Goal: Task Accomplishment & Management: Use online tool/utility

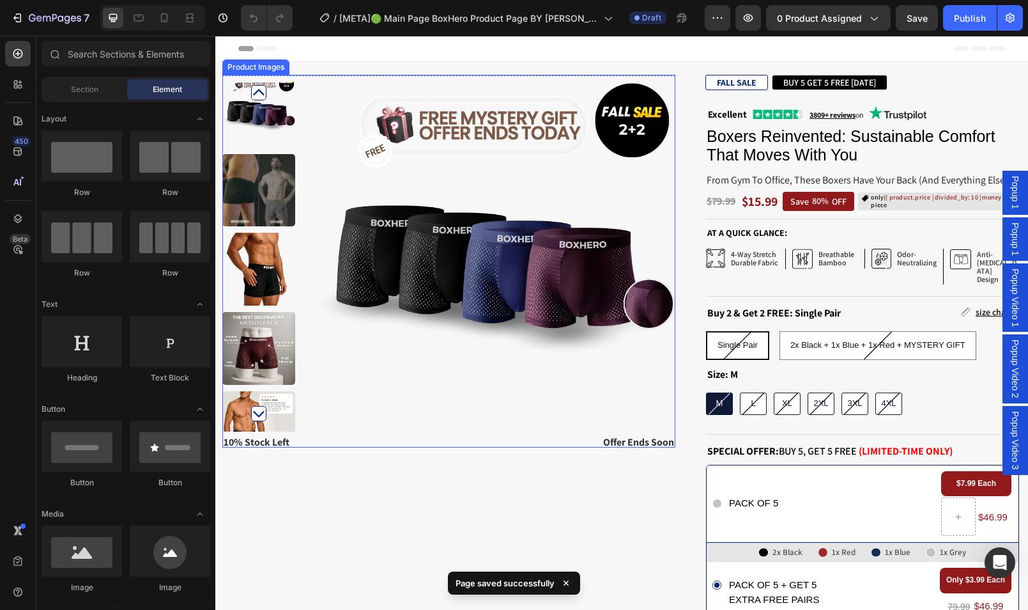
click at [407, 205] on img at bounding box center [494, 256] width 363 height 363
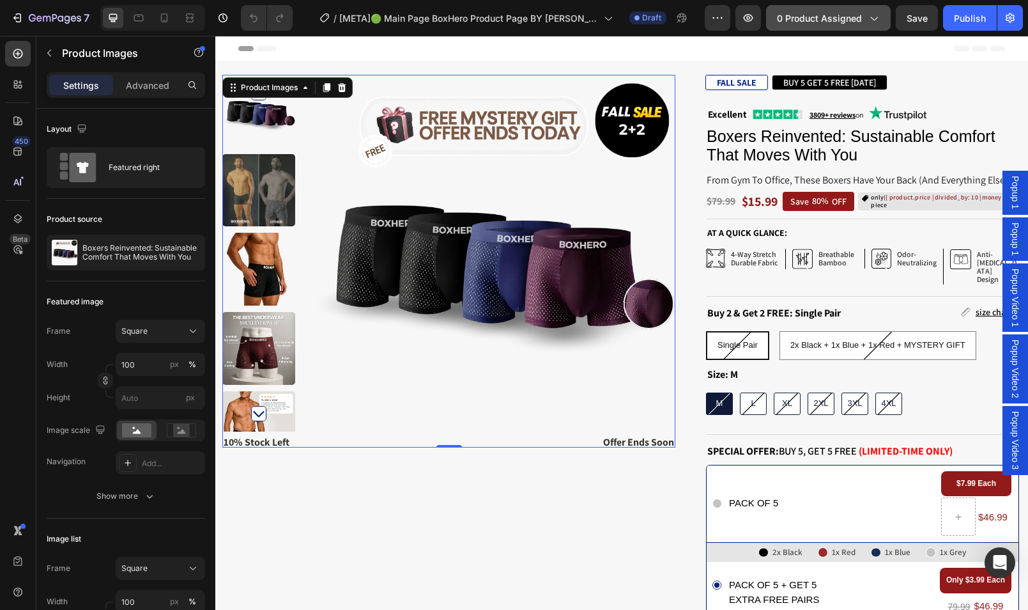
click at [832, 22] on span "0 product assigned" at bounding box center [819, 18] width 85 height 13
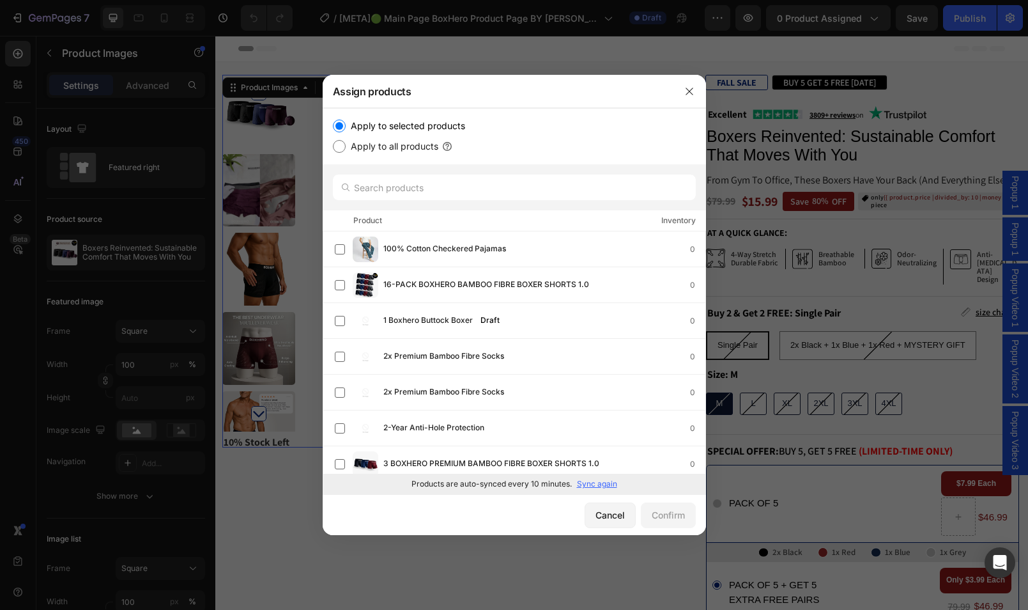
click at [408, 142] on label "Apply to all products" at bounding box center [392, 146] width 93 height 15
click at [346, 142] on input "Apply to all products" at bounding box center [339, 146] width 13 height 13
radio input "true"
click at [434, 185] on input "text" at bounding box center [514, 187] width 363 height 26
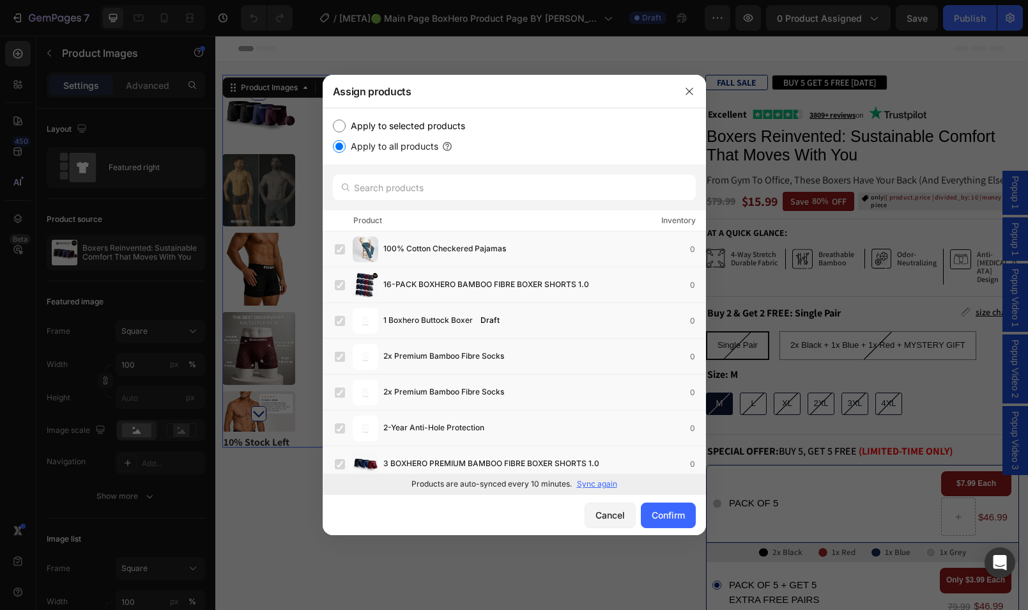
click at [370, 125] on label "Apply to selected products" at bounding box center [406, 125] width 120 height 15
click at [346, 125] on input "Apply to selected products" at bounding box center [339, 126] width 13 height 13
radio input "true"
click at [400, 181] on input "text" at bounding box center [514, 187] width 363 height 26
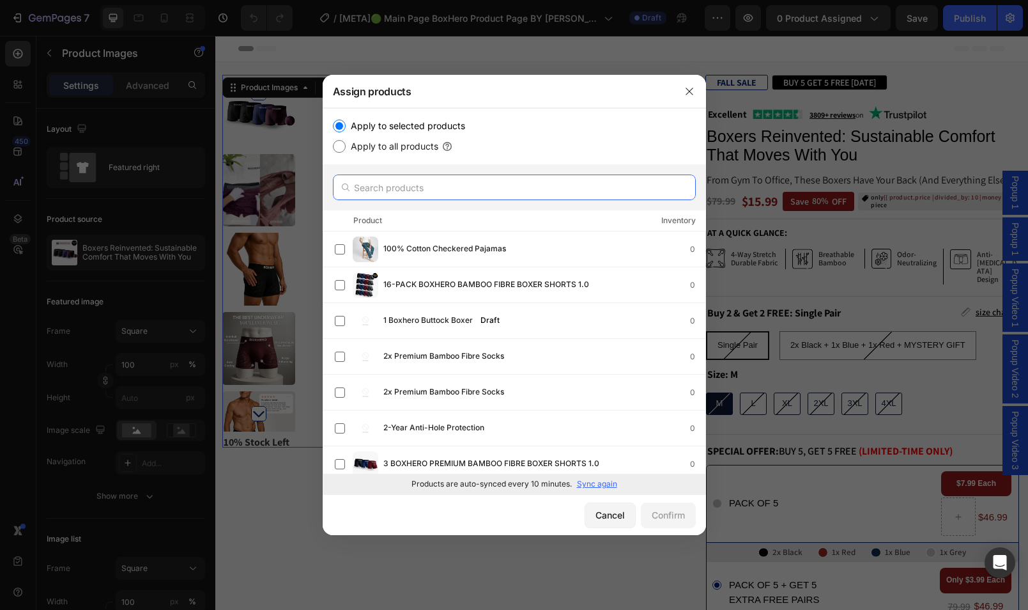
paste input "Finally, Reinvented Boxers That Actually Feel Amazing All Day."
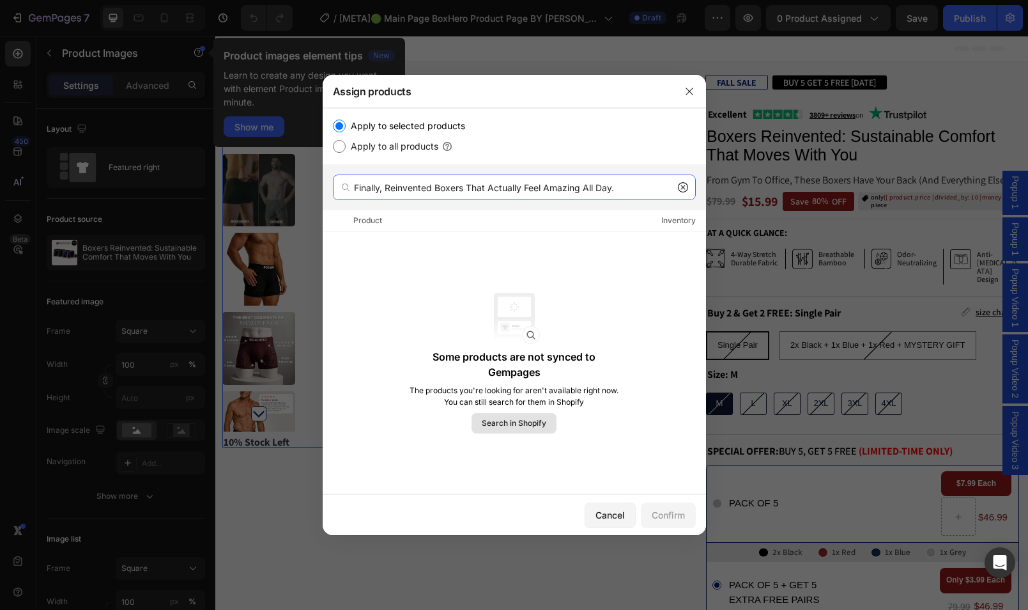
type input "Finally, Reinvented Boxers That Actually Feel Amazing All Day."
click at [508, 432] on button "Search in Shopify" at bounding box center [514, 423] width 85 height 20
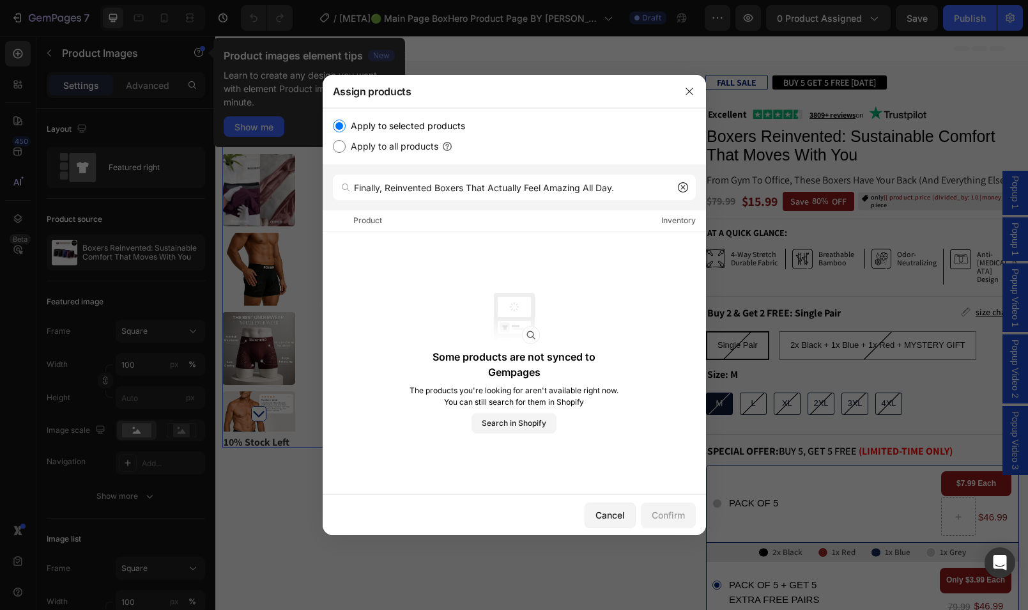
click at [513, 421] on span "Search in Shopify" at bounding box center [514, 423] width 65 height 12
click at [520, 430] on button "Search in Shopify" at bounding box center [514, 423] width 85 height 20
click at [690, 86] on icon "button" at bounding box center [690, 91] width 10 height 10
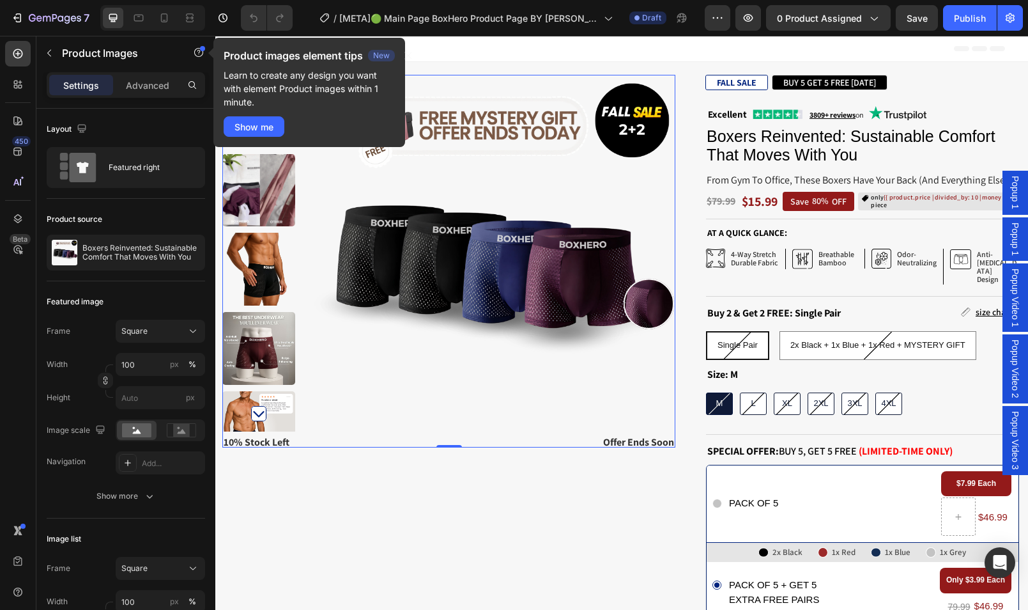
click at [851, 33] on div "7 / [META]🟢 Main Page BoxHero Product Page BY [PERSON_NAME] - 46.99 Draft Previ…" at bounding box center [514, 18] width 1028 height 36
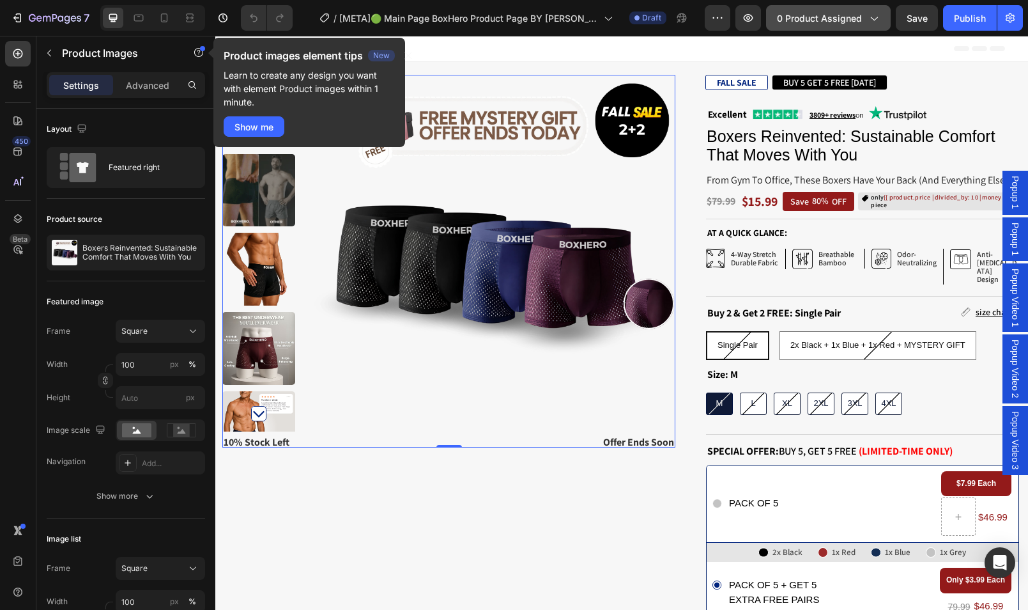
click at [857, 26] on button "0 product assigned" at bounding box center [828, 18] width 125 height 26
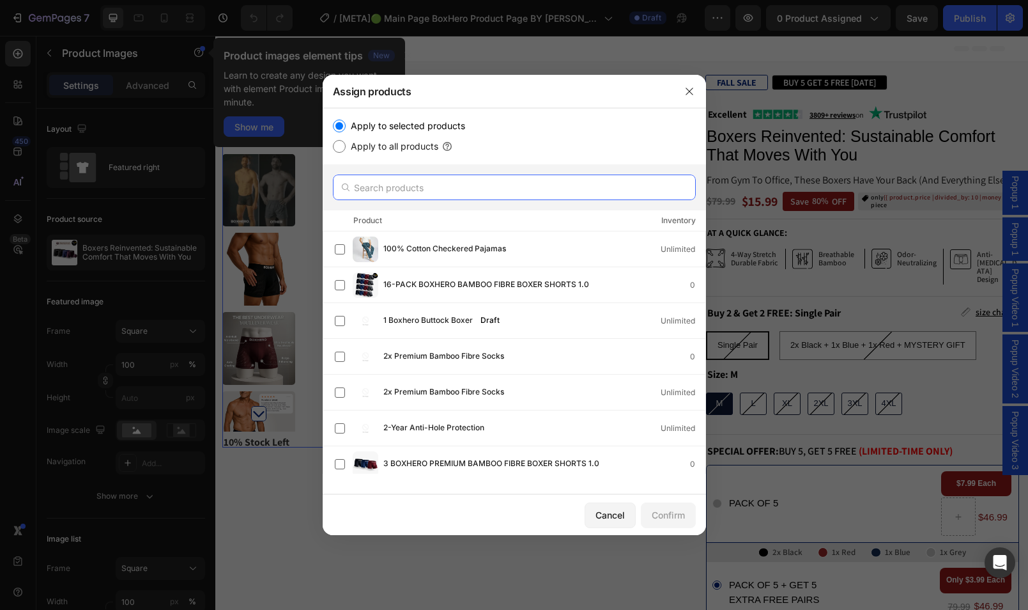
click at [518, 185] on input "text" at bounding box center [514, 187] width 363 height 26
paste input "Finally, Reinvented Boxers That Actually Feel Amazing All Day."
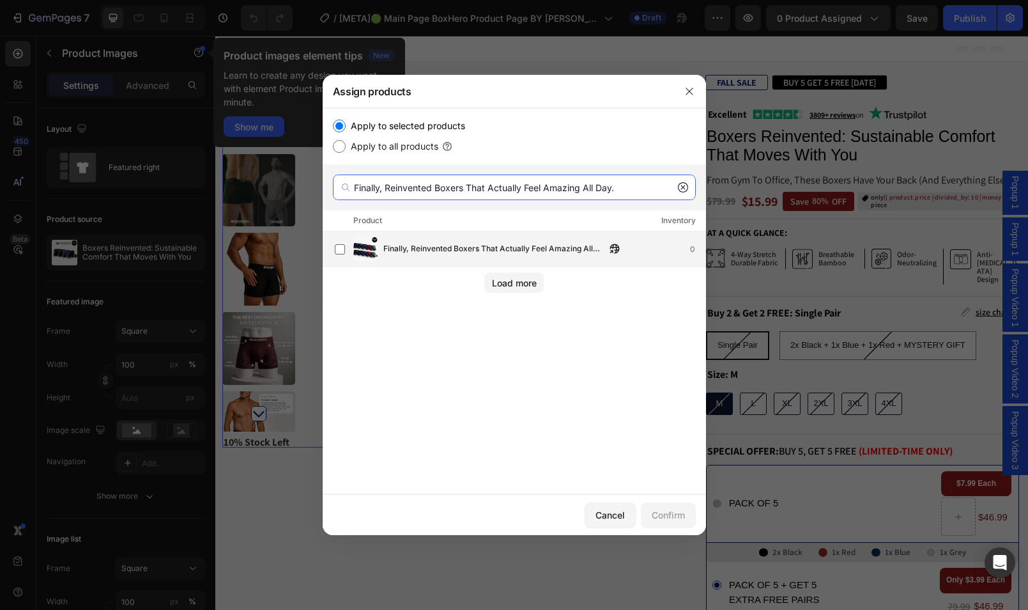
type input "Finally, Reinvented Boxers That Actually Feel Amazing All Day."
click at [487, 255] on span "Finally, Reinvented Boxers That Actually Feel Amazing All Day." at bounding box center [495, 249] width 222 height 14
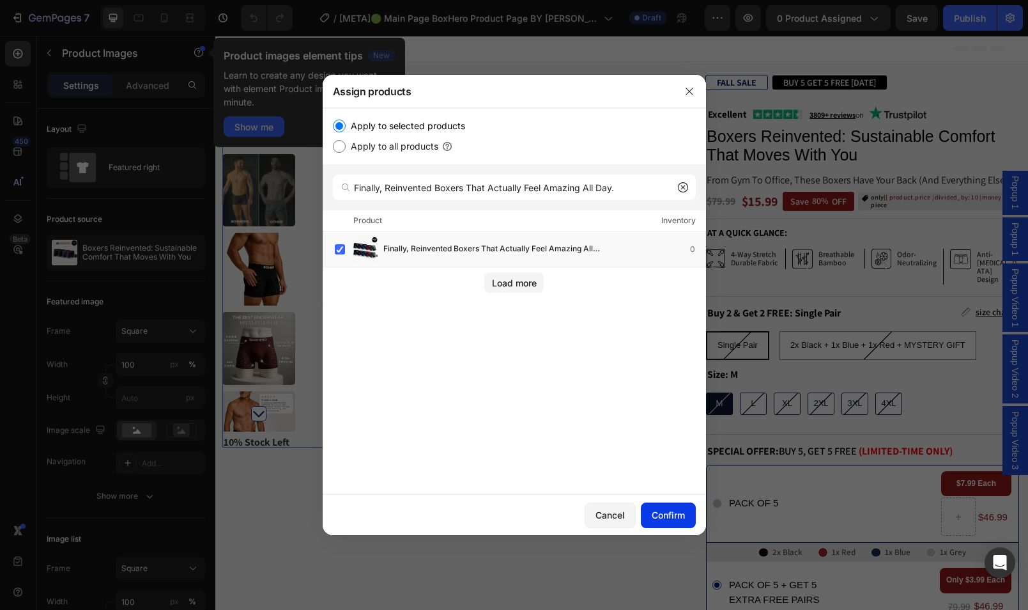
click at [679, 516] on div "Confirm" at bounding box center [668, 514] width 33 height 13
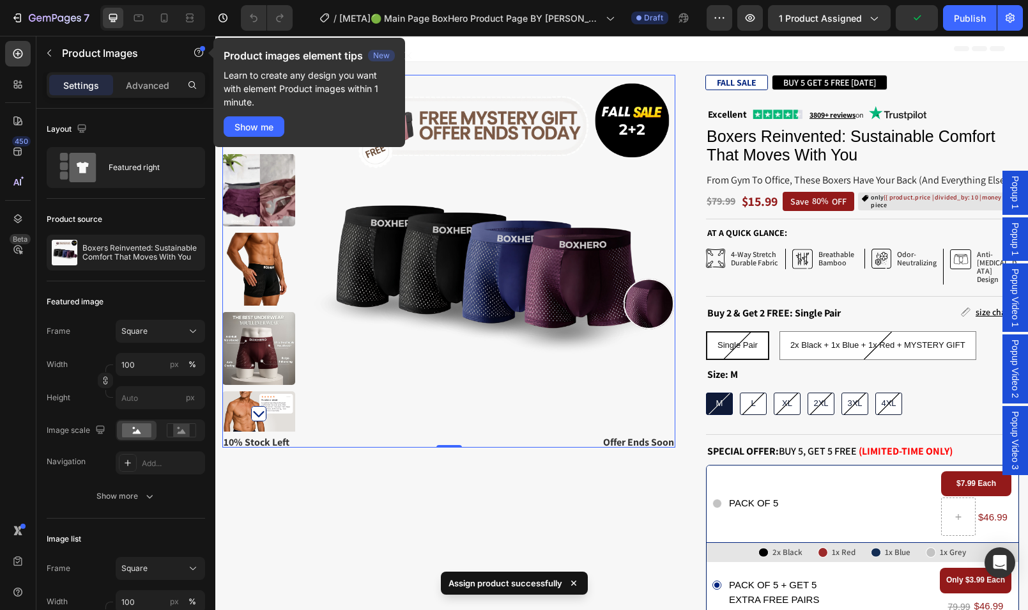
click at [507, 306] on img at bounding box center [494, 256] width 363 height 363
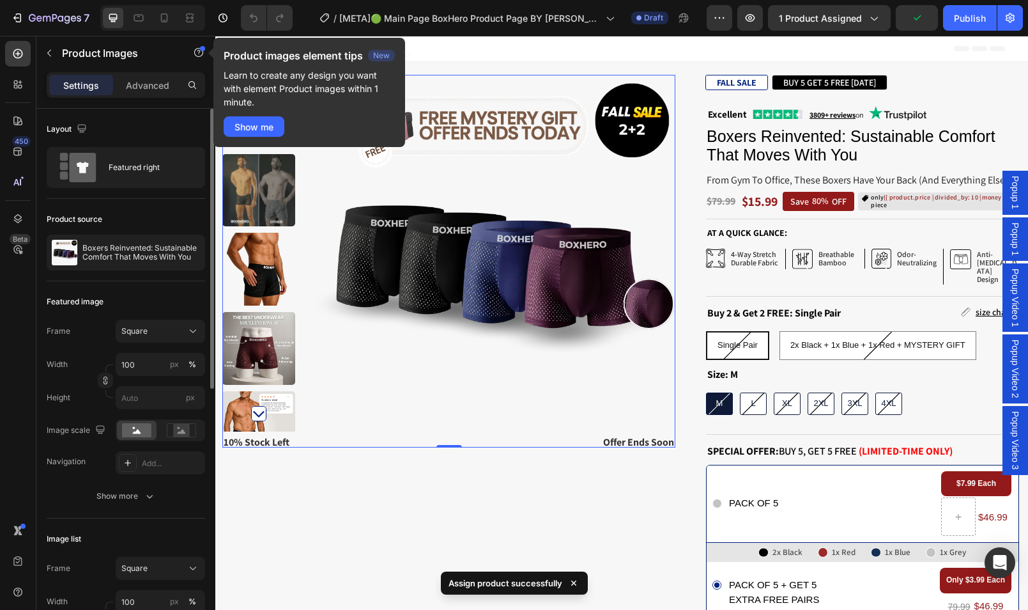
click at [137, 189] on div "Layout Featured right" at bounding box center [126, 154] width 159 height 90
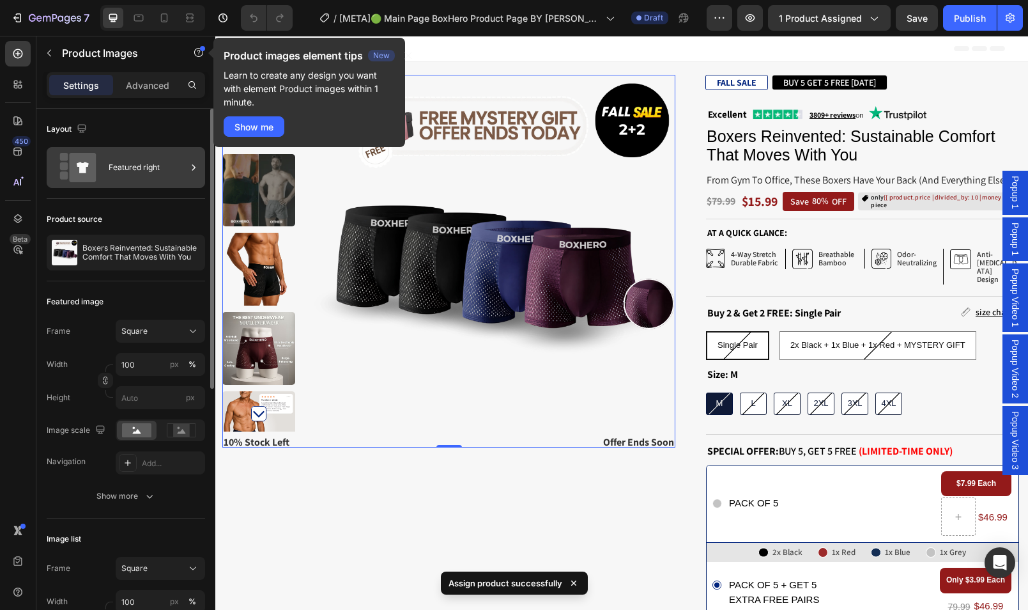
click at [137, 180] on div "Featured right" at bounding box center [148, 167] width 78 height 29
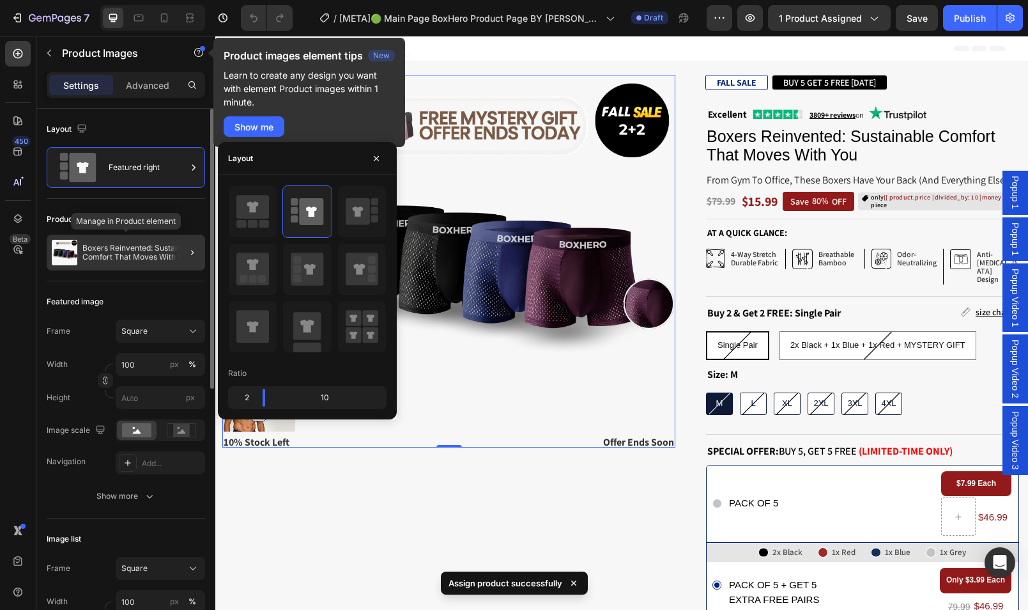
click at [128, 253] on p "Boxers Reinvented: Sustainable Comfort That Moves With You" at bounding box center [141, 253] width 118 height 18
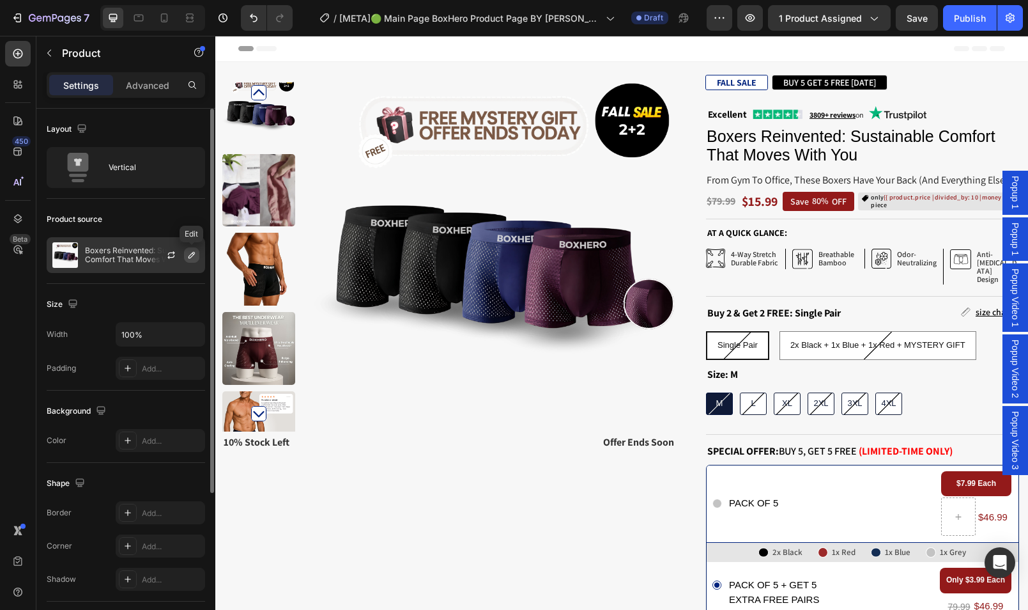
click at [187, 254] on icon "button" at bounding box center [192, 255] width 10 height 10
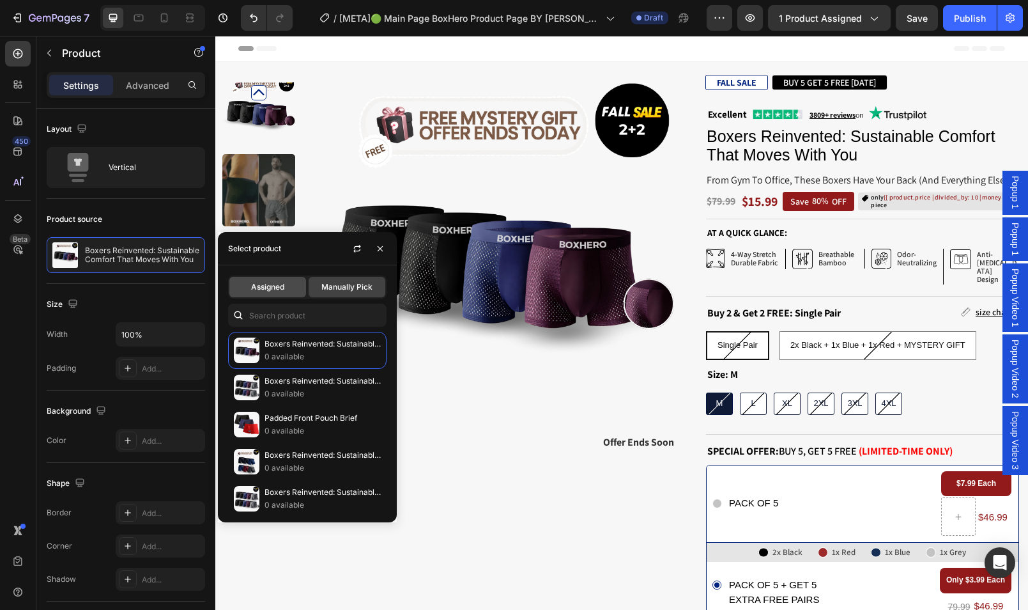
click at [246, 281] on div "Assigned" at bounding box center [267, 287] width 77 height 20
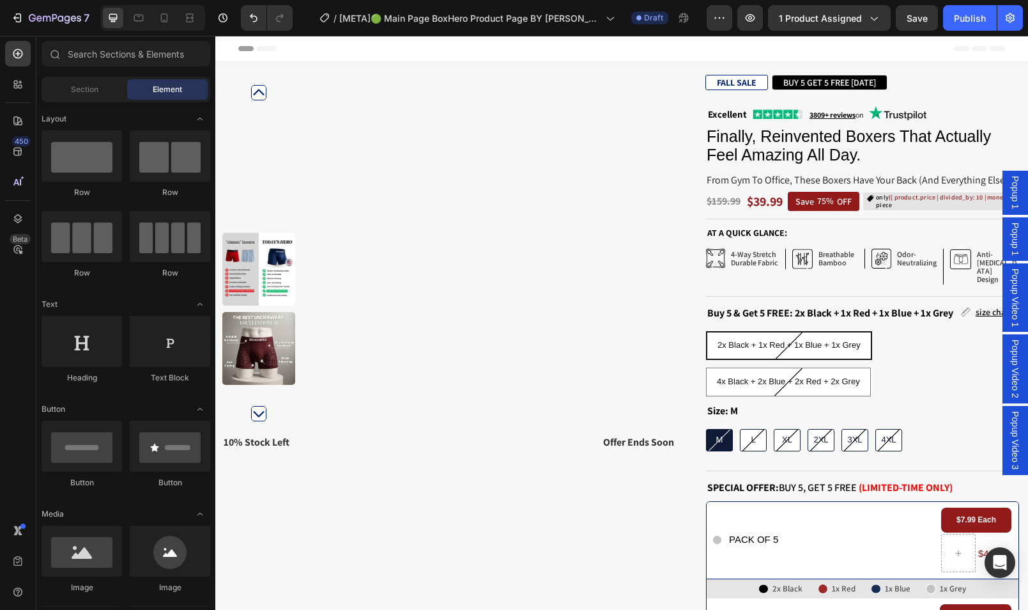
click at [508, 47] on div "Header" at bounding box center [621, 49] width 767 height 26
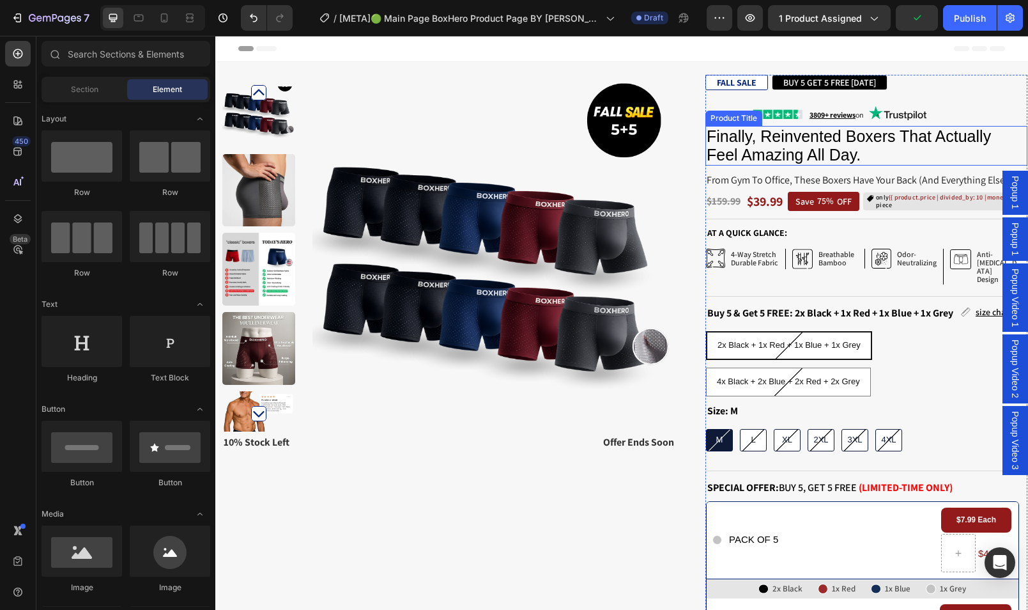
click at [766, 147] on h1 "Finally, Reinvented Boxers That Actually Feel Amazing All Day." at bounding box center [867, 146] width 322 height 40
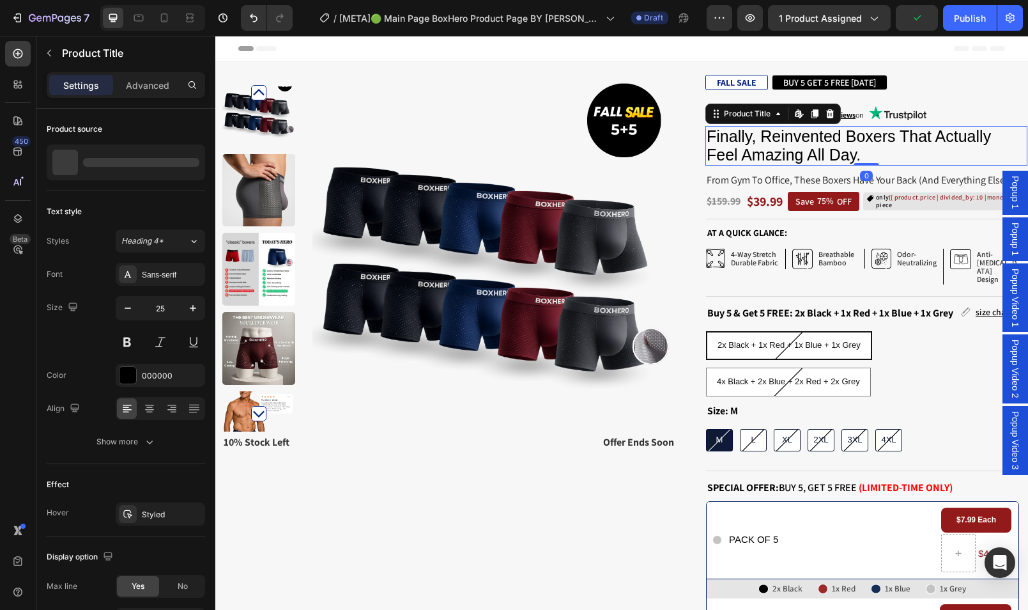
click at [766, 147] on h1 "Finally, Reinvented Boxers That Actually Feel Amazing All Day." at bounding box center [867, 146] width 322 height 40
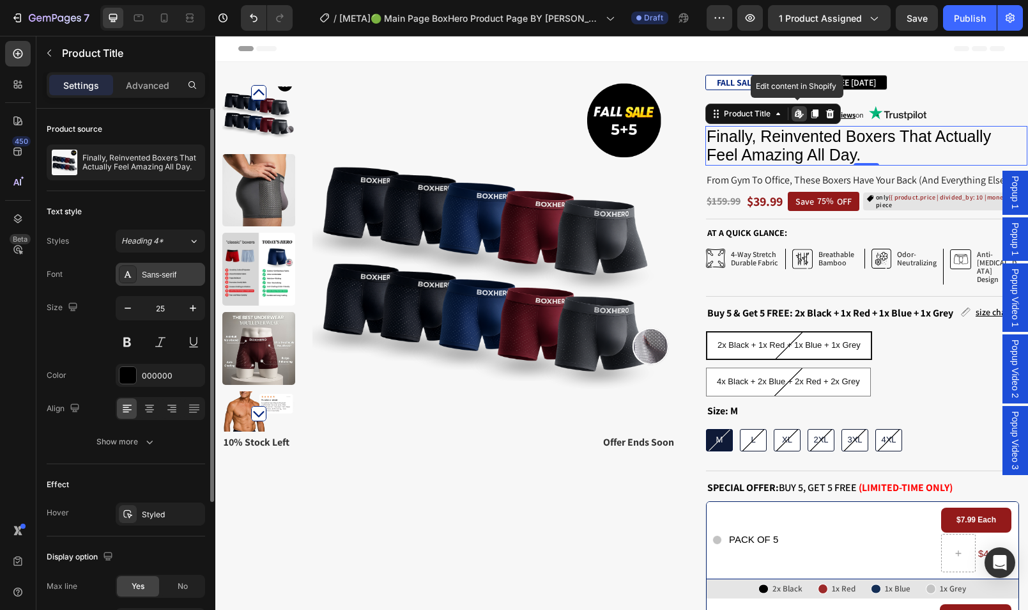
click at [174, 269] on div "Sans-serif" at bounding box center [172, 275] width 60 height 12
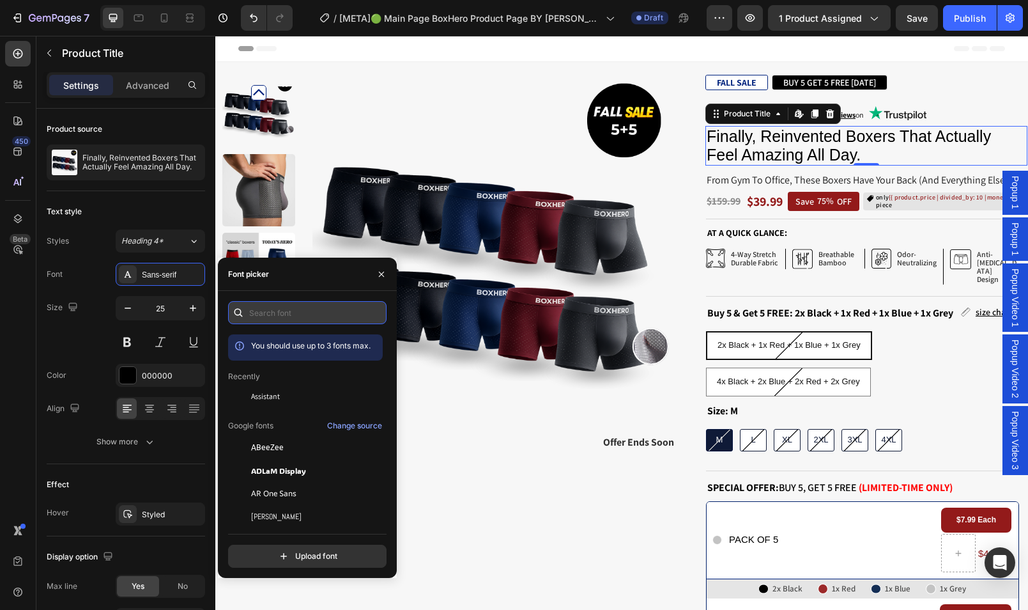
click at [302, 307] on input "text" at bounding box center [307, 312] width 159 height 23
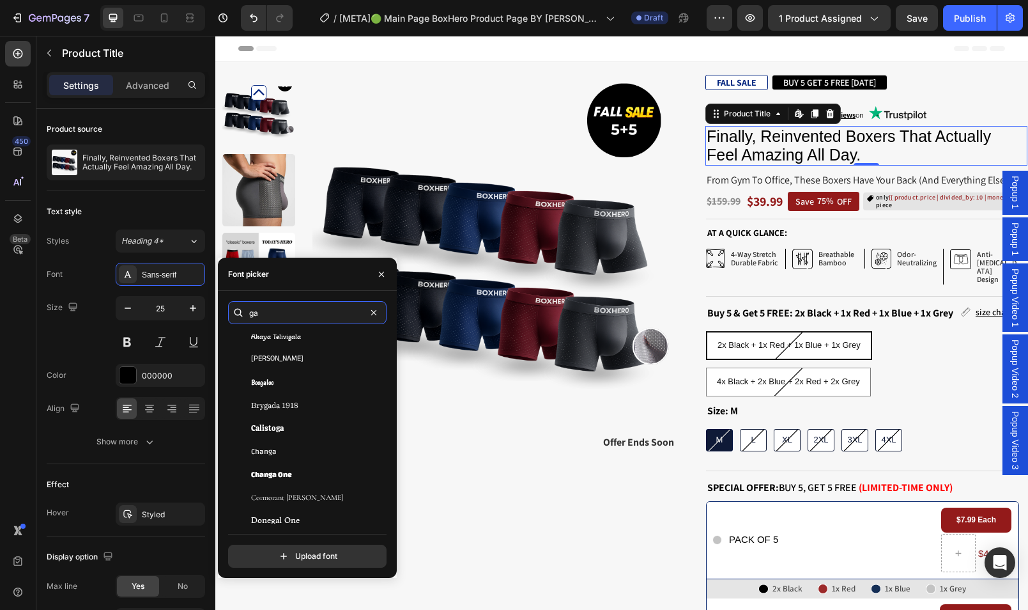
scroll to position [25, 0]
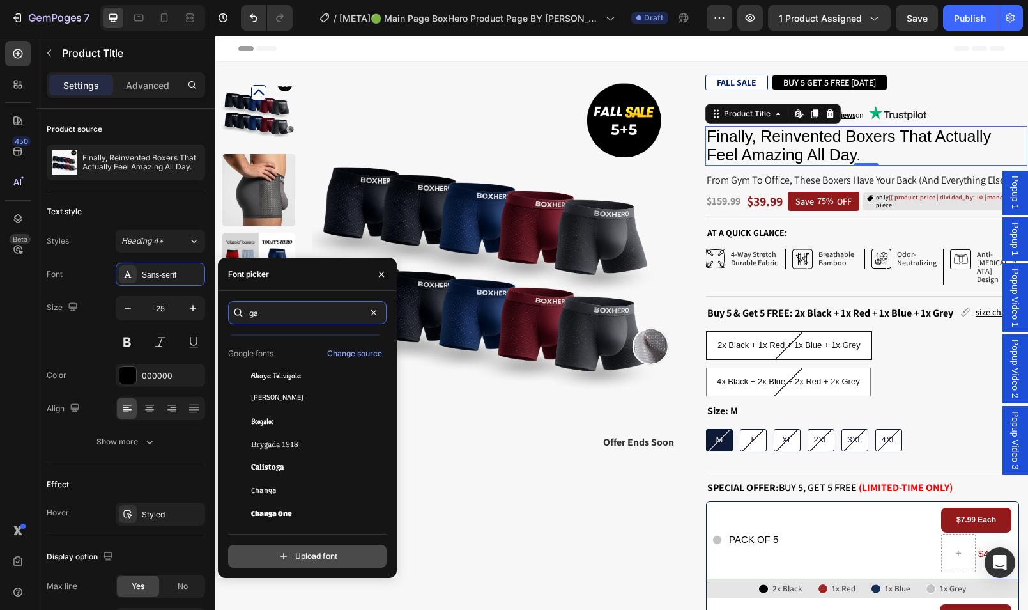
type input "ga"
click at [351, 551] on input "file" at bounding box center [335, 556] width 320 height 22
type input "C:\fakepath\fonnts.com-Ivy-Presto-Headline-Semi-Bold.otf"
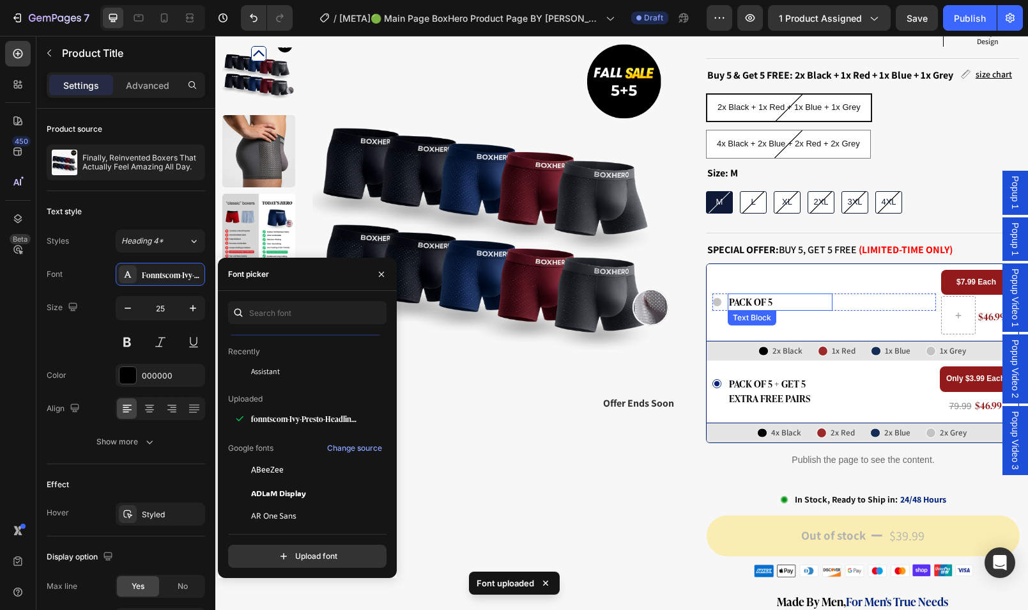
scroll to position [412, 0]
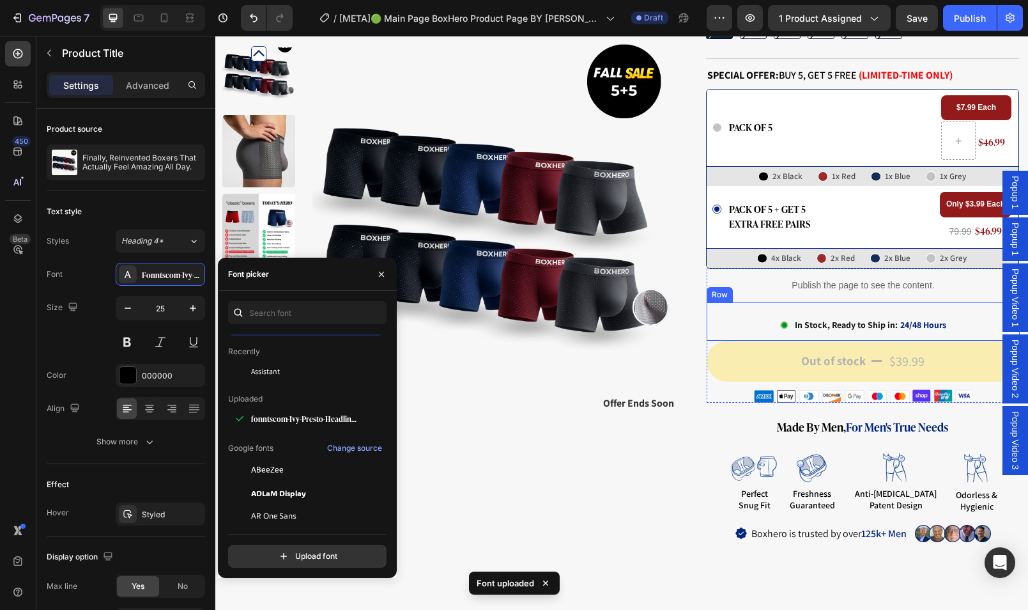
click at [748, 309] on div "Icon In Stock, Ready to Ship in: 24/48 Hours Delivery Date Row" at bounding box center [863, 321] width 313 height 38
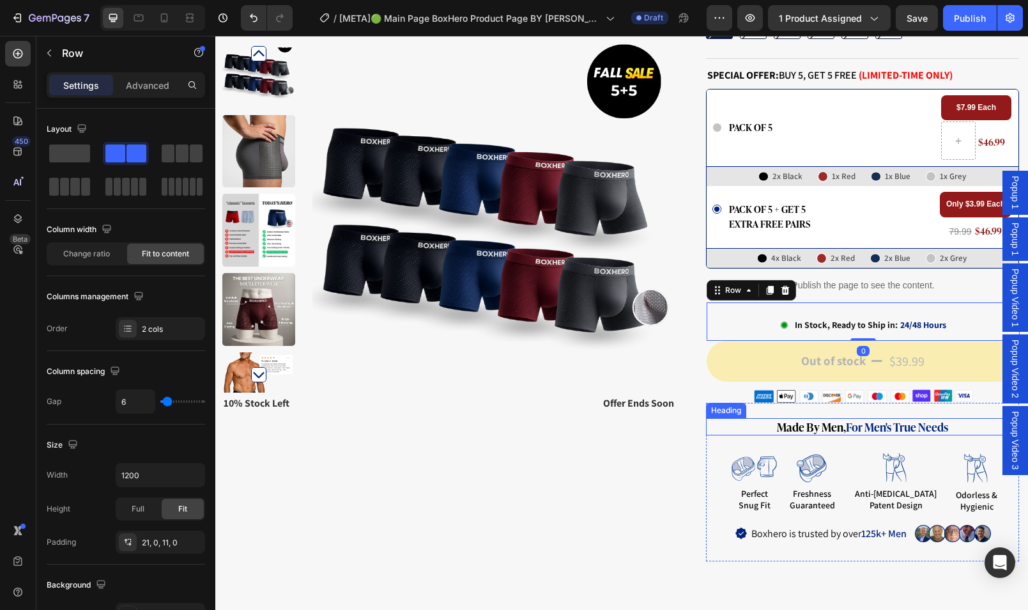
click at [823, 418] on strong "made by men," at bounding box center [811, 426] width 69 height 17
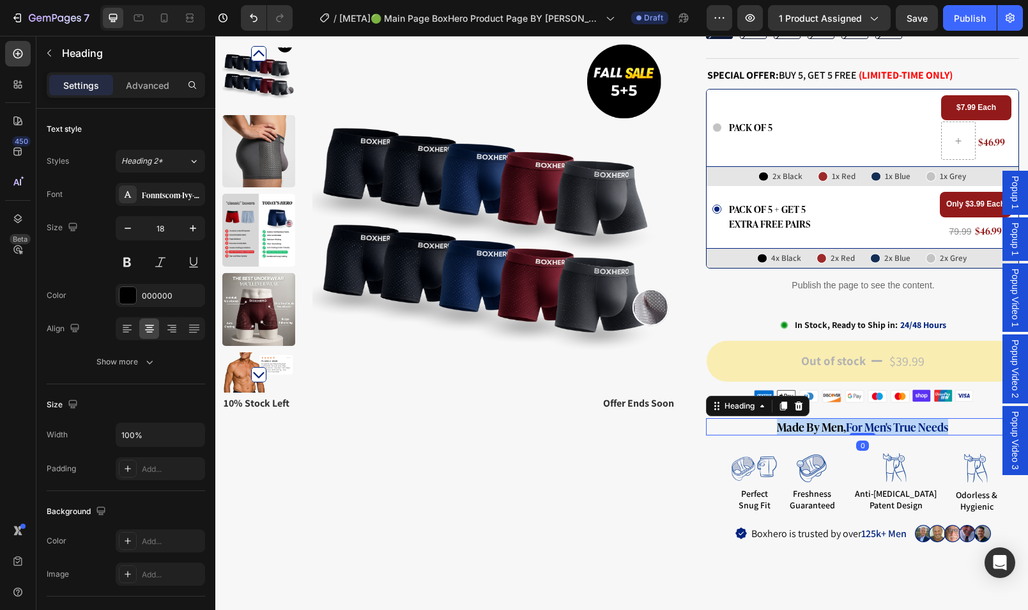
click at [823, 418] on strong "made by men," at bounding box center [811, 426] width 69 height 17
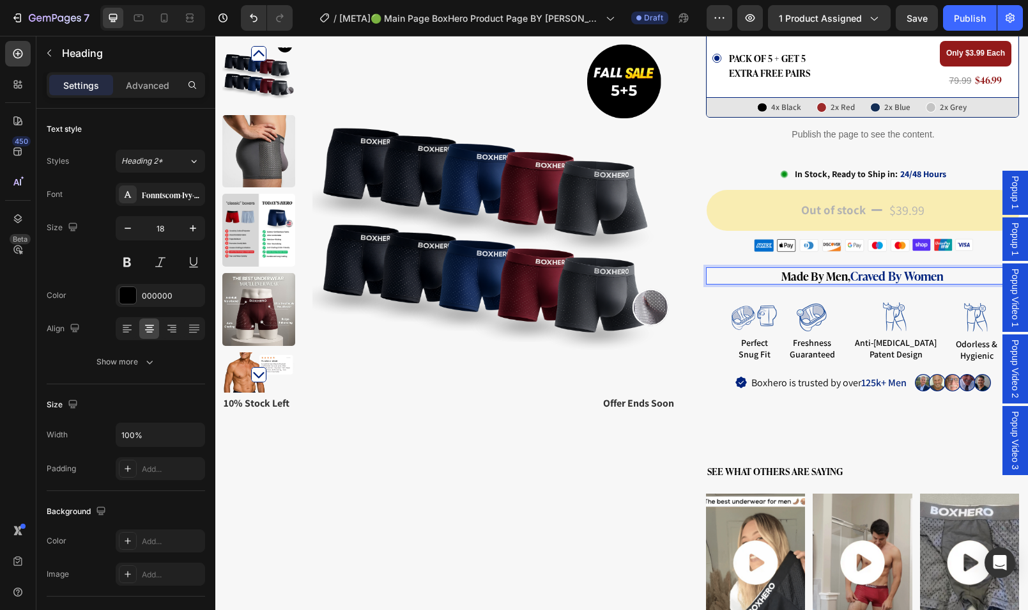
scroll to position [810, 0]
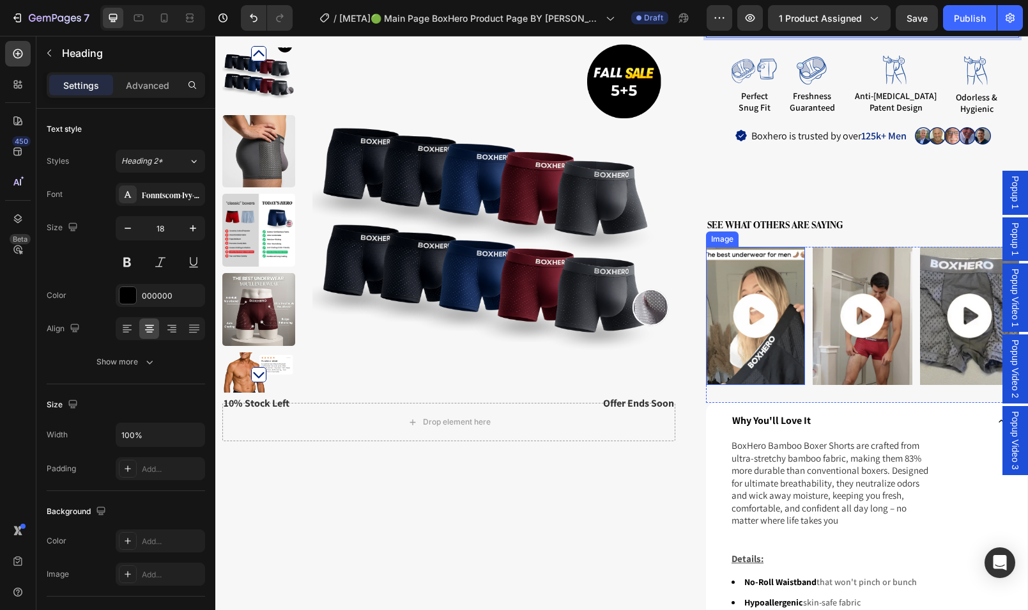
click at [734, 247] on img at bounding box center [755, 316] width 99 height 139
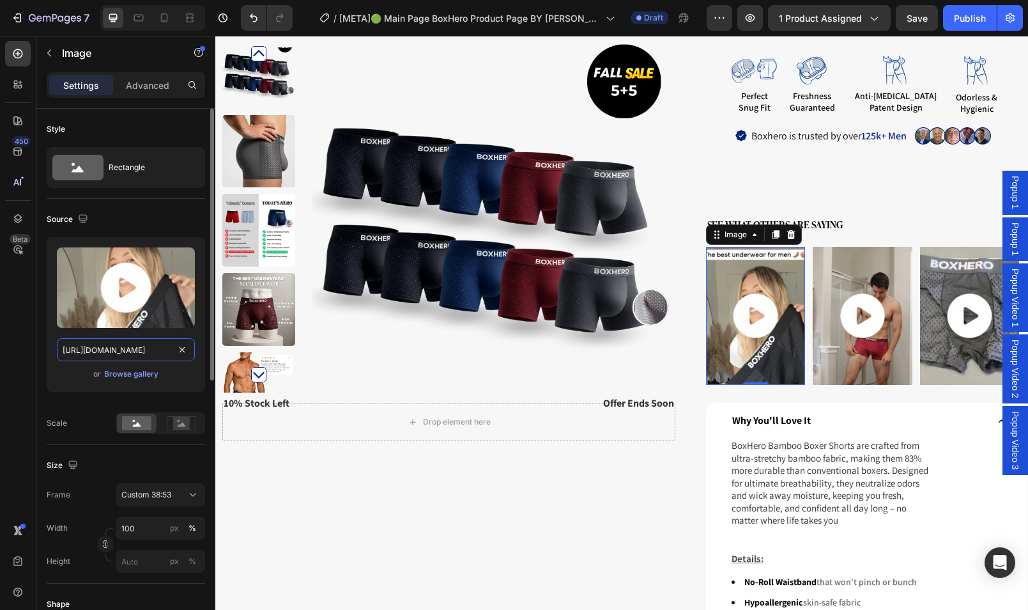
click at [137, 349] on input "[URL][DOMAIN_NAME]" at bounding box center [126, 349] width 138 height 23
paste input "videos/c/o/v/e8037936c7604e869c4125c39a1976a2.mp4"
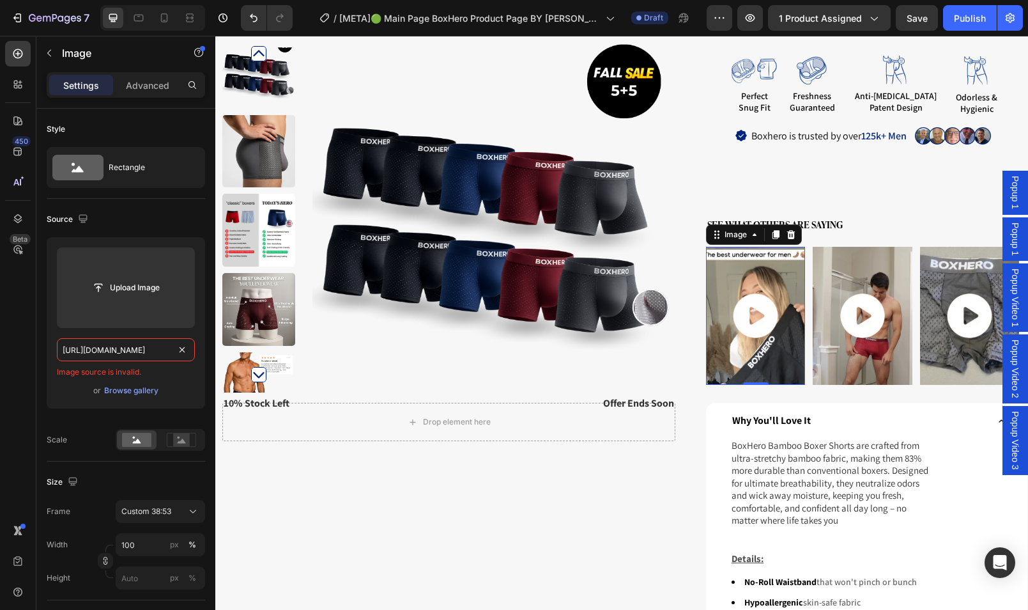
scroll to position [0, 0]
drag, startPoint x: 66, startPoint y: 348, endPoint x: 3, endPoint y: 350, distance: 63.3
click at [3, 350] on div "450 Beta Sections(18) Elements(84) Section Element Hero Section Product Detail …" at bounding box center [107, 323] width 215 height 574
click at [167, 355] on input "[URL][DOMAIN_NAME]" at bounding box center [126, 349] width 138 height 23
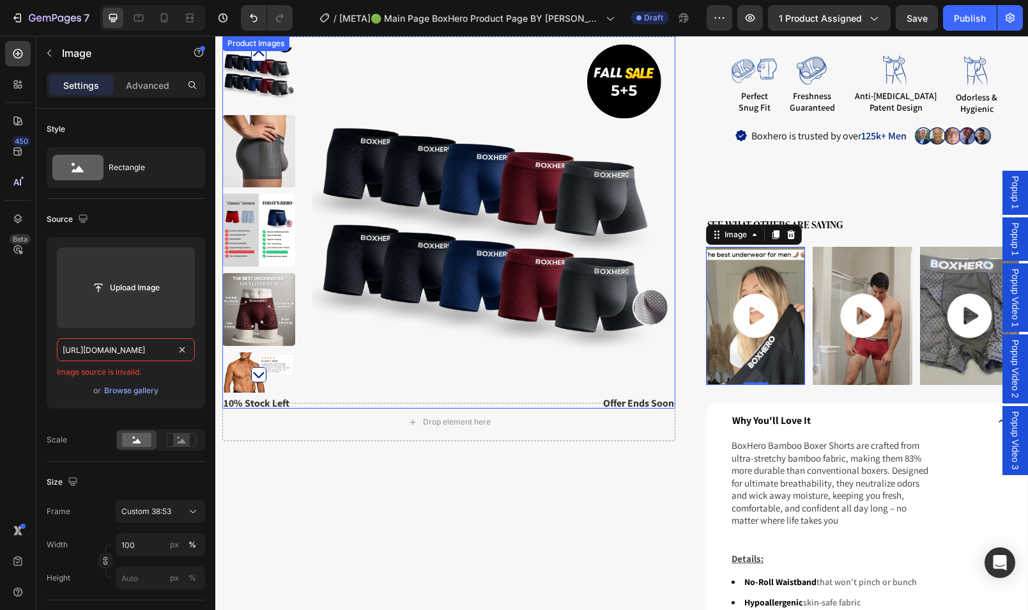
drag, startPoint x: 345, startPoint y: 385, endPoint x: 226, endPoint y: 352, distance: 124.2
click at [163, 355] on input "[URL][DOMAIN_NAME]" at bounding box center [126, 349] width 138 height 23
type input "[URL][DOMAIN_NAME]"
click at [828, 271] on img at bounding box center [862, 316] width 99 height 139
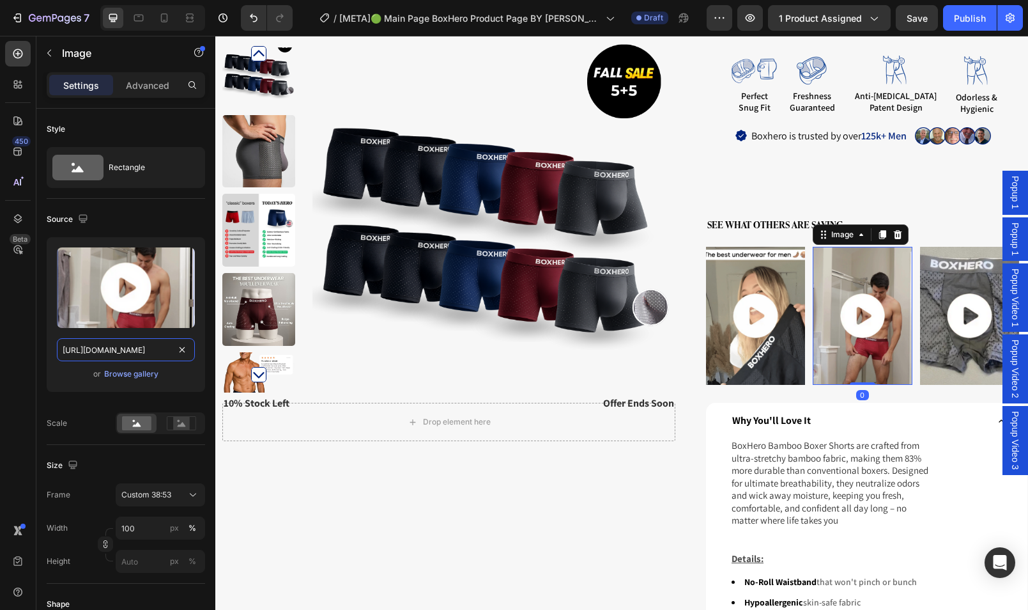
scroll to position [0, 395]
drag, startPoint x: 323, startPoint y: 389, endPoint x: 278, endPoint y: 359, distance: 54.4
drag, startPoint x: 155, startPoint y: 352, endPoint x: 52, endPoint y: 353, distance: 102.9
click at [52, 353] on div "Upload Image [URL][DOMAIN_NAME] or Browse gallery" at bounding box center [126, 314] width 159 height 155
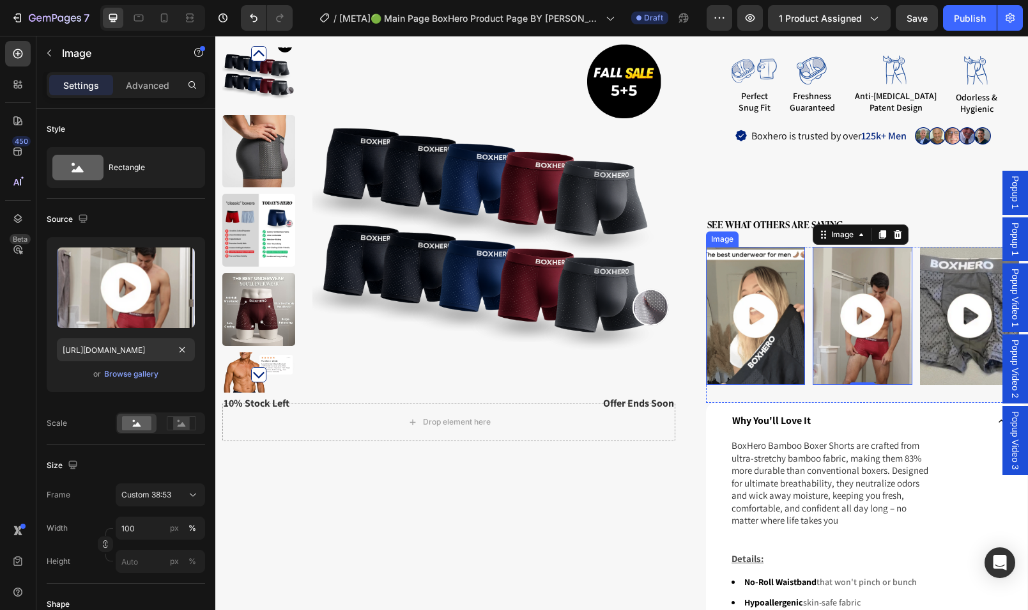
click at [739, 316] on img at bounding box center [755, 316] width 99 height 139
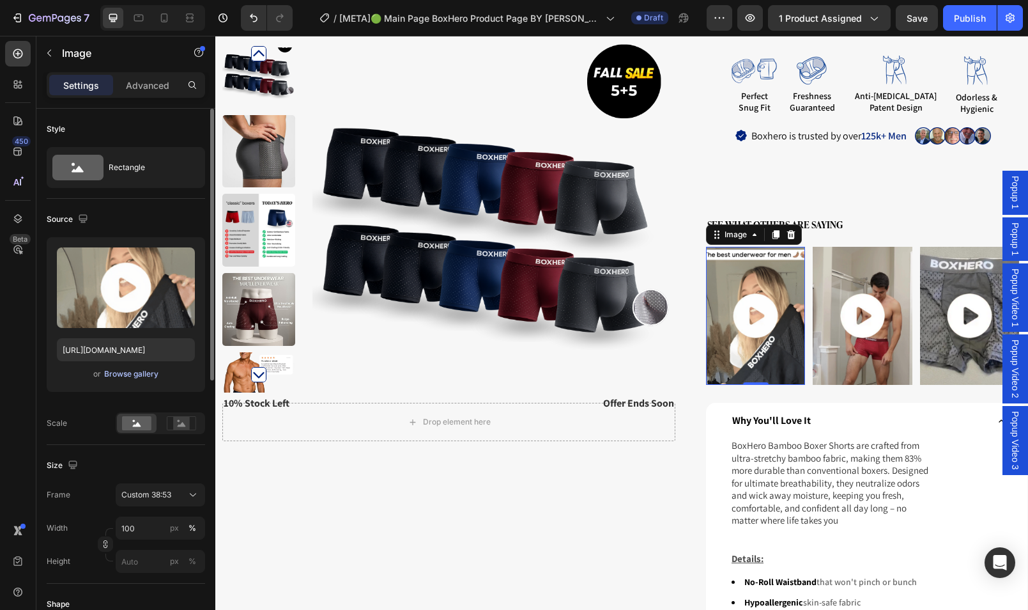
click at [120, 376] on div "Browse gallery" at bounding box center [131, 374] width 54 height 12
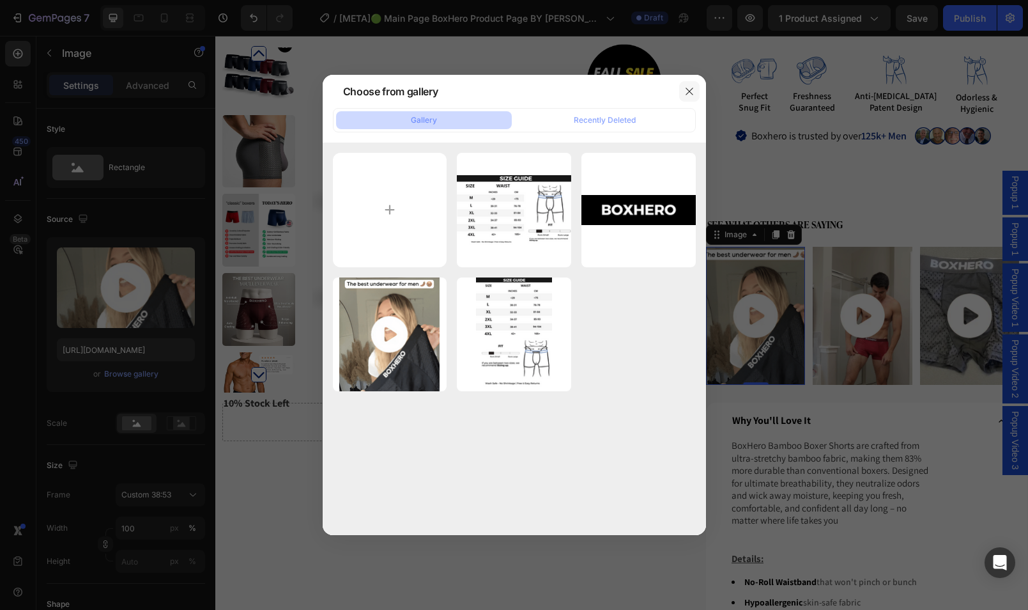
click at [685, 89] on icon "button" at bounding box center [690, 91] width 10 height 10
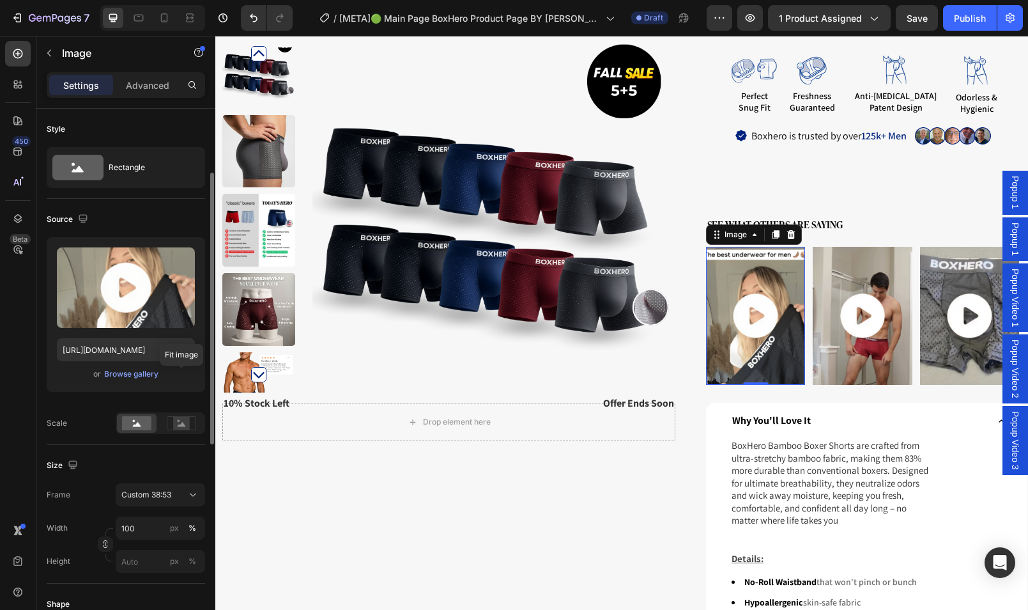
scroll to position [207, 0]
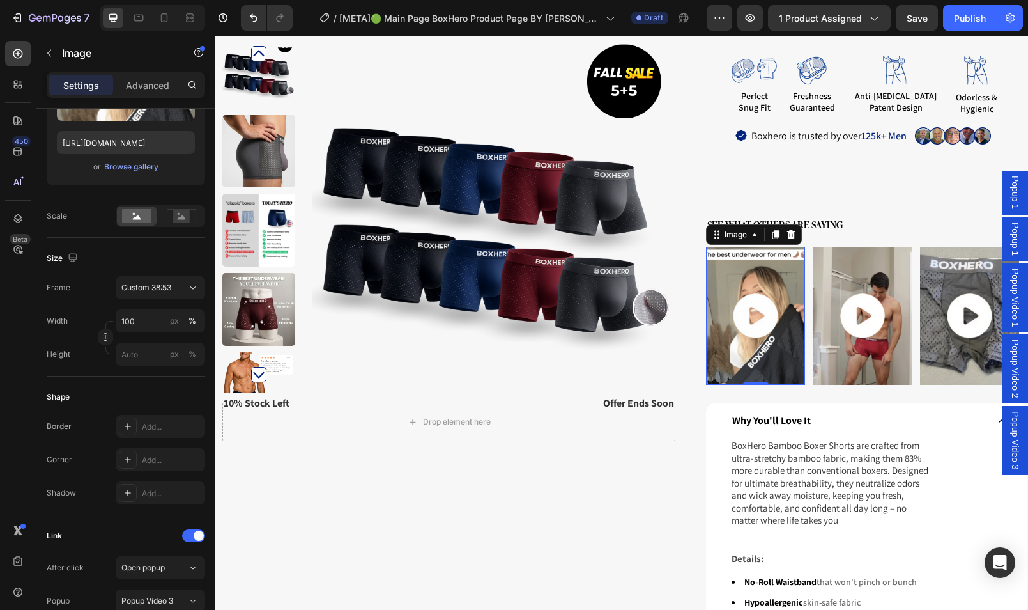
click at [784, 329] on img at bounding box center [755, 316] width 99 height 139
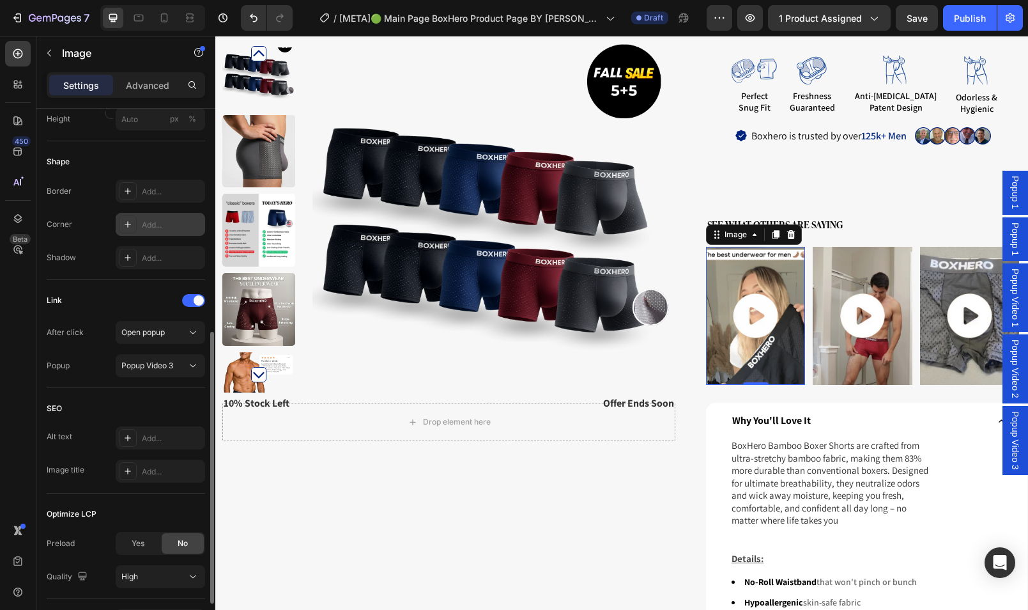
scroll to position [0, 0]
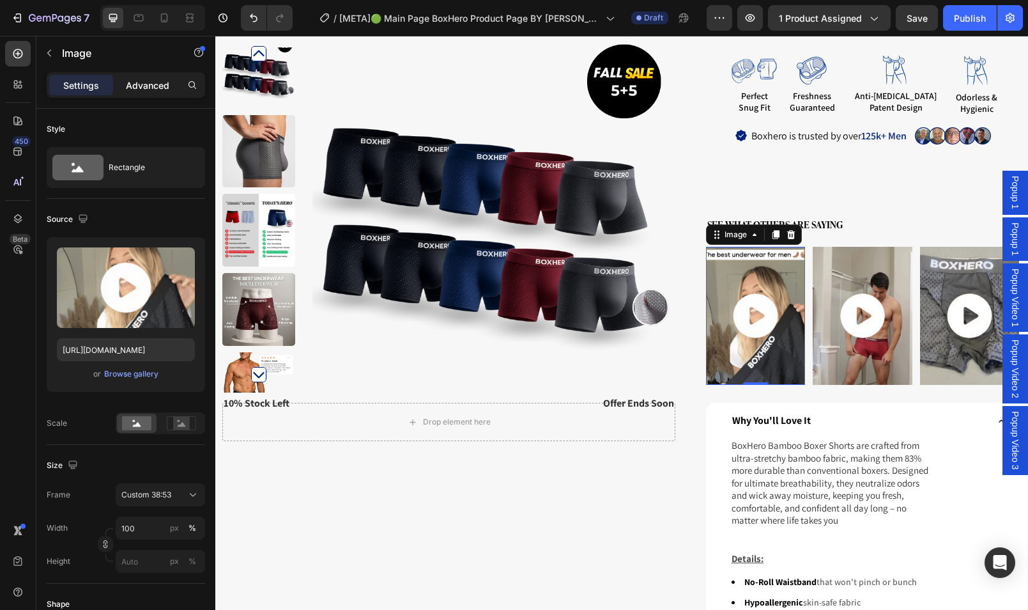
click at [149, 82] on p "Advanced" at bounding box center [147, 85] width 43 height 13
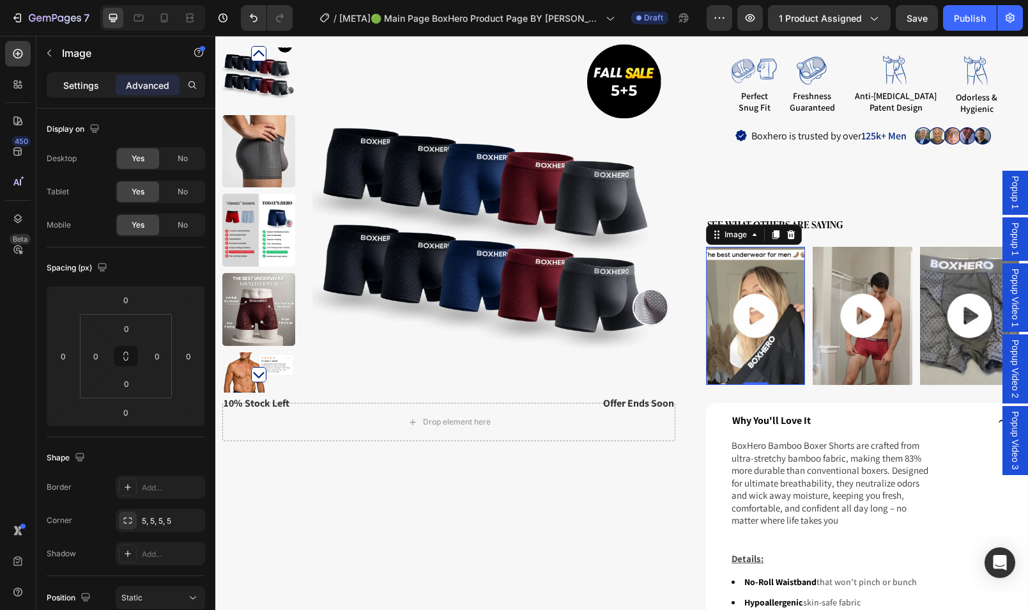
click at [86, 82] on p "Settings" at bounding box center [81, 85] width 36 height 13
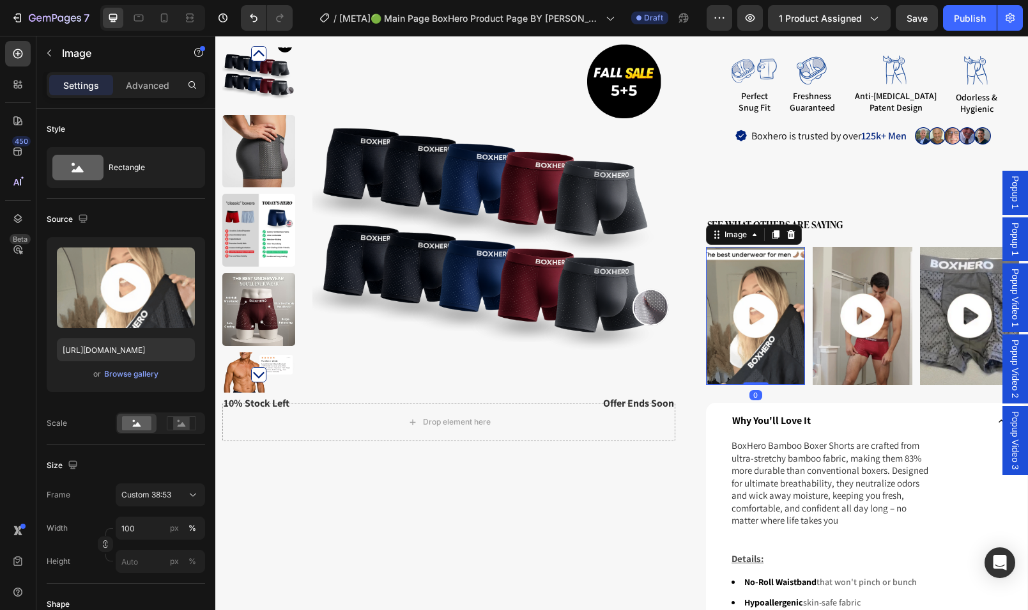
click at [710, 323] on img at bounding box center [755, 316] width 99 height 139
click at [1009, 192] on span "Popup 1" at bounding box center [1015, 192] width 13 height 33
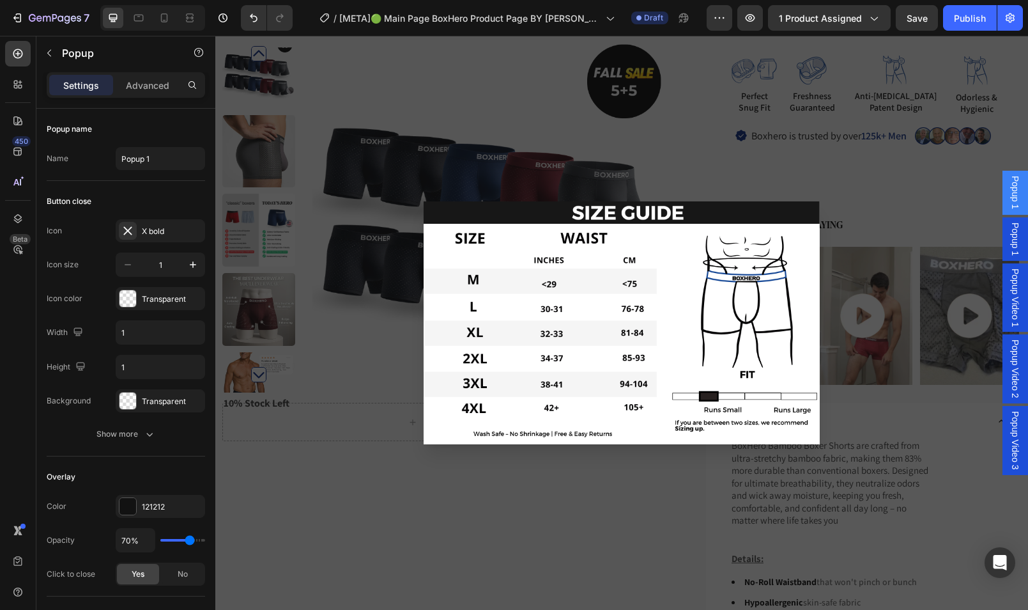
click at [1010, 235] on span "Popup 1" at bounding box center [1015, 238] width 13 height 33
click at [1012, 288] on div "Popup Video 1" at bounding box center [1016, 297] width 26 height 69
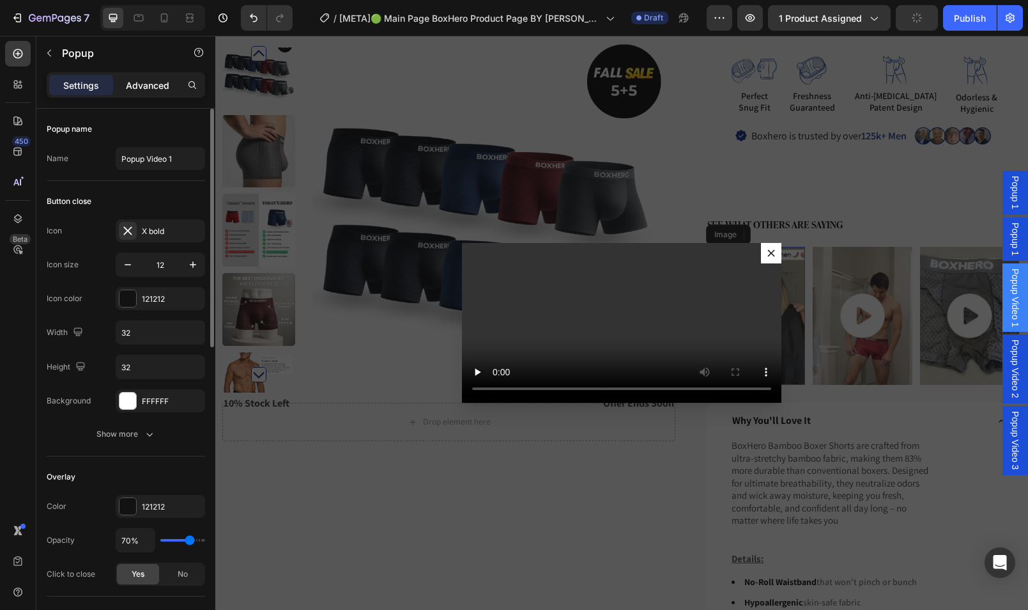
click at [166, 90] on p "Advanced" at bounding box center [147, 85] width 43 height 13
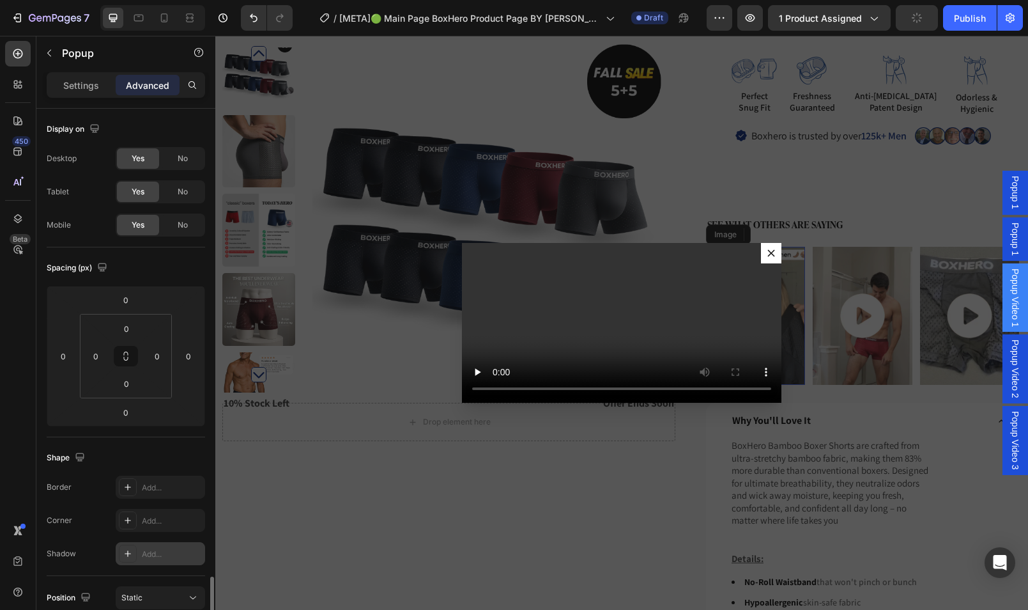
scroll to position [350, 0]
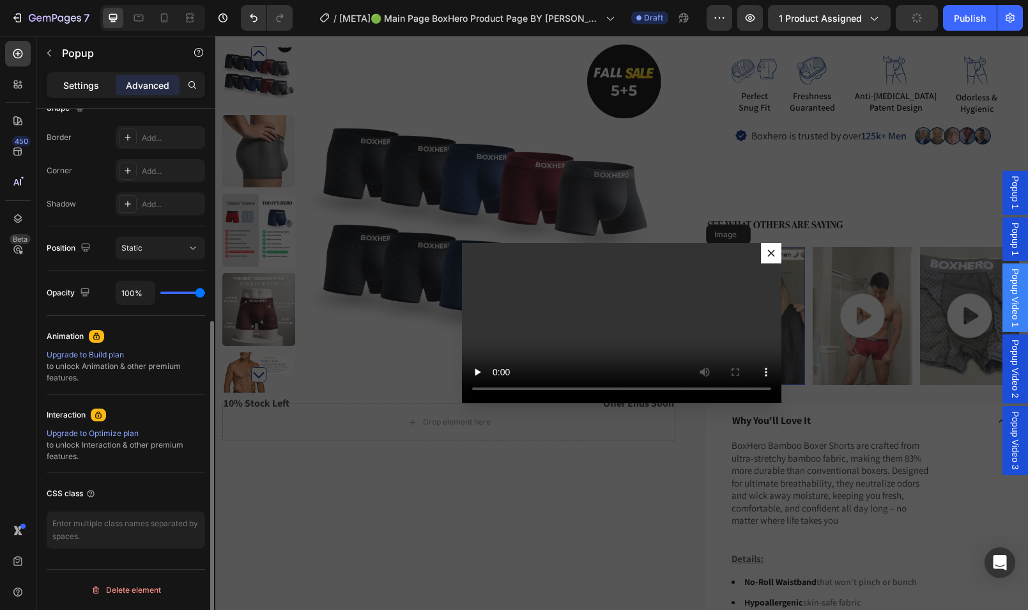
click at [84, 90] on p "Settings" at bounding box center [81, 85] width 36 height 13
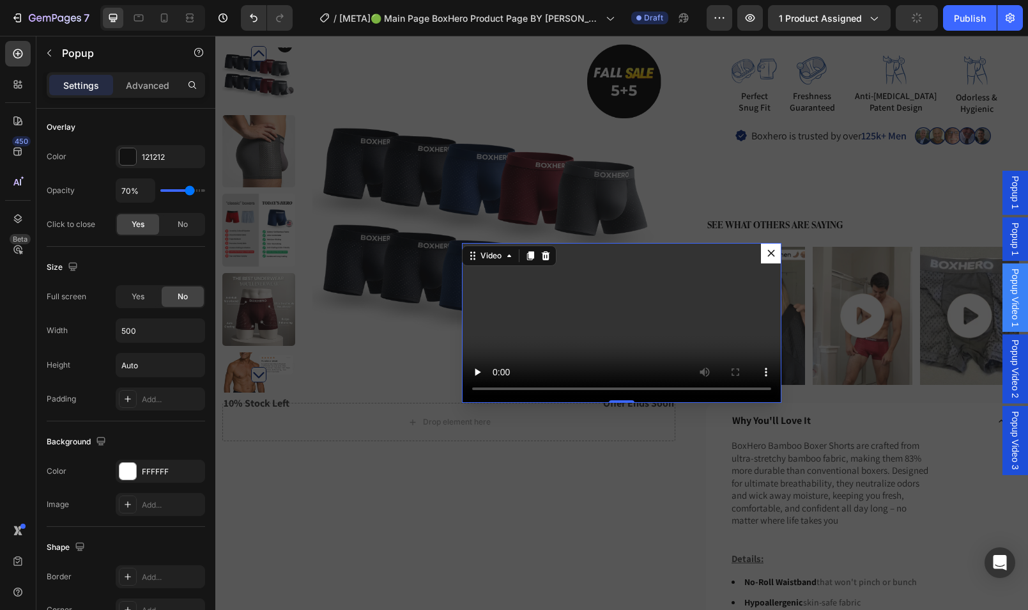
click at [564, 309] on video "Dialog body" at bounding box center [622, 323] width 320 height 160
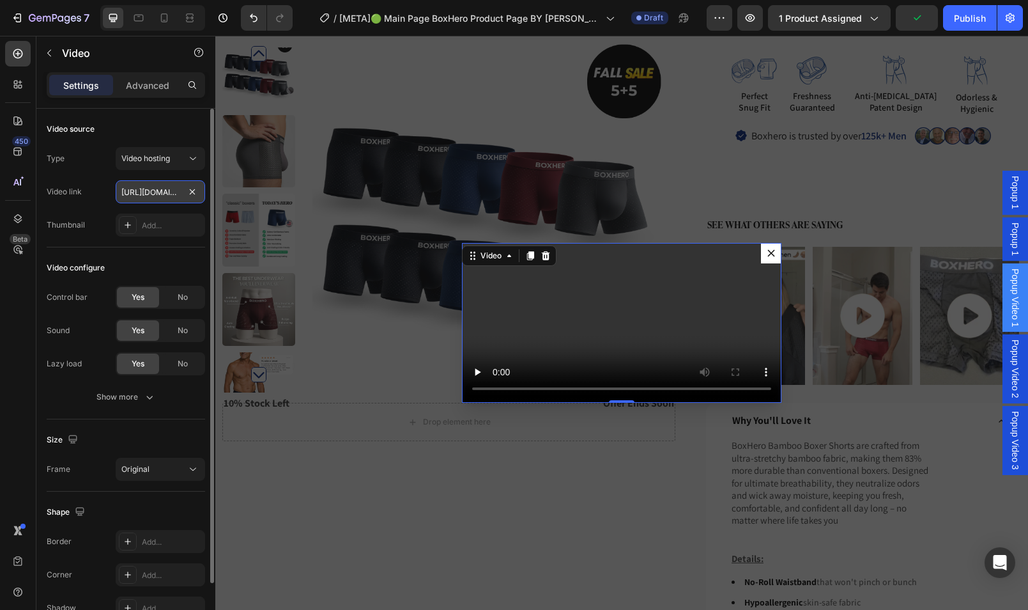
click at [155, 197] on input "[URL][DOMAIN_NAME]" at bounding box center [160, 191] width 89 height 23
type input "[URL][DOMAIN_NAME]"
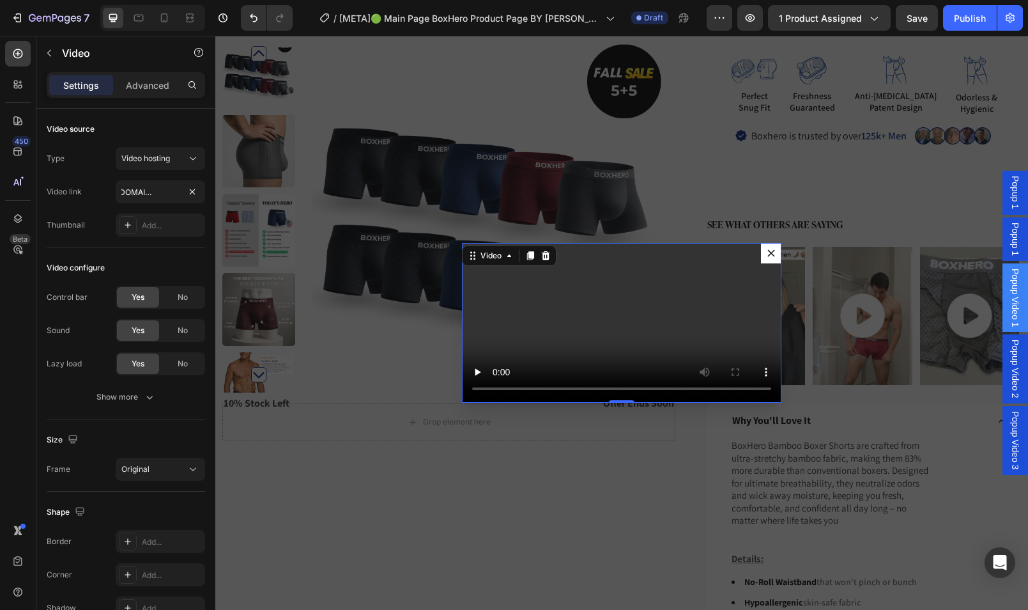
click at [853, 330] on div "Backdrop" at bounding box center [621, 323] width 813 height 574
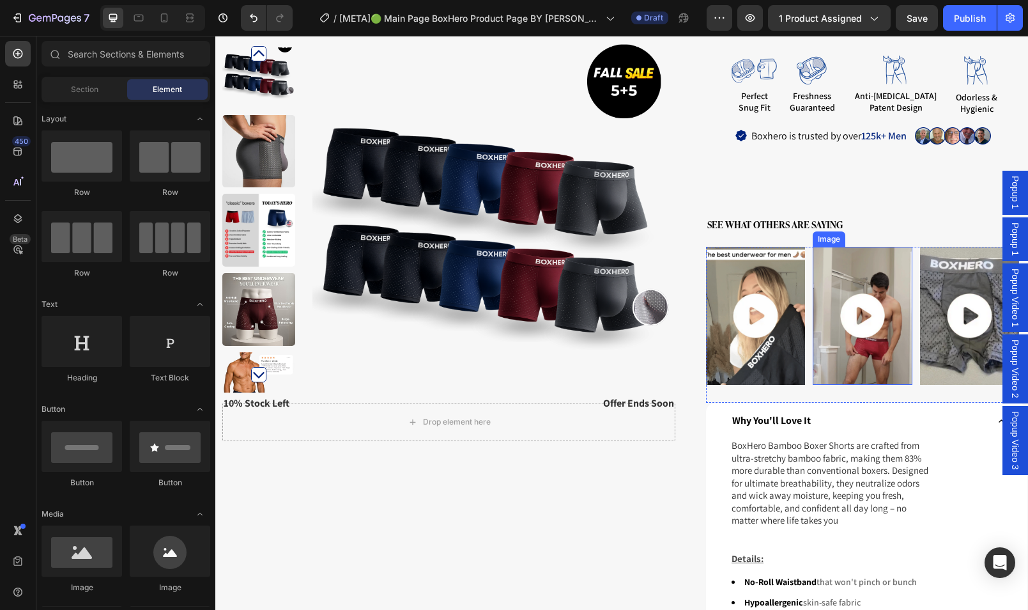
click at [856, 330] on img at bounding box center [862, 316] width 99 height 139
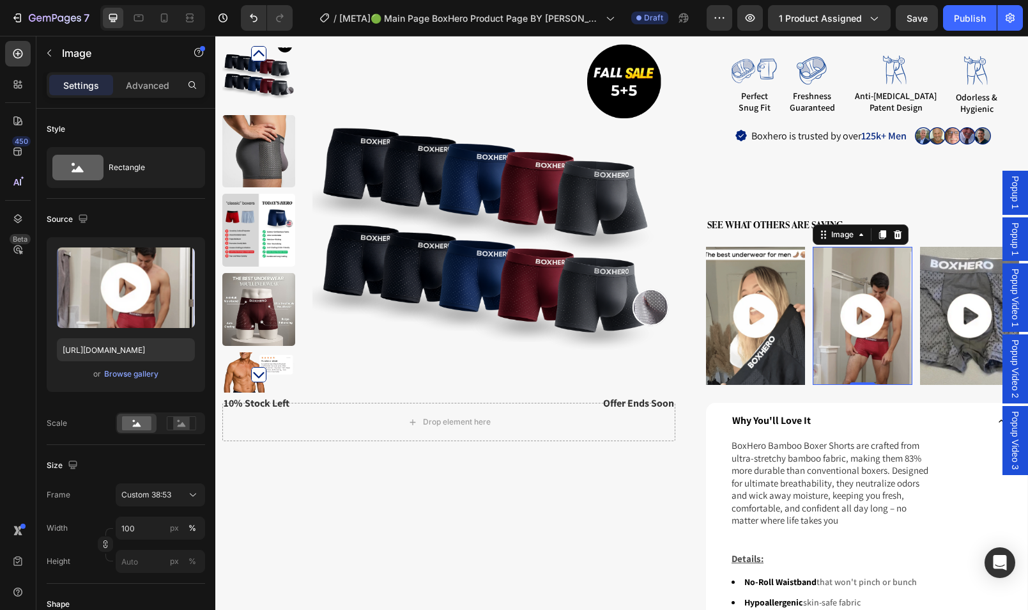
click at [1010, 370] on span "Popup Video 2" at bounding box center [1015, 368] width 13 height 59
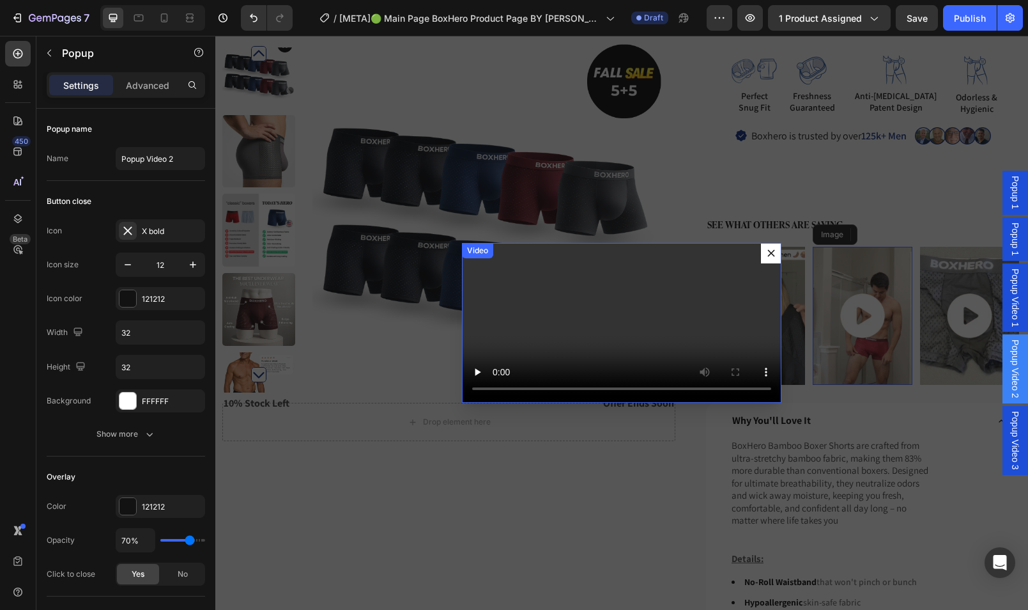
click at [587, 273] on video "Dialog body" at bounding box center [622, 323] width 320 height 160
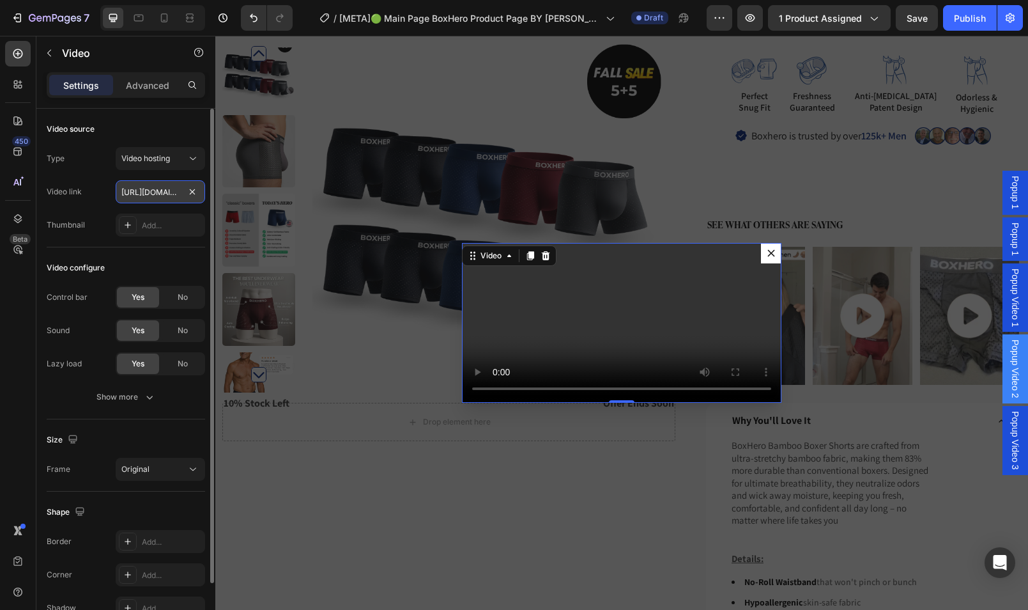
click at [138, 185] on input "[URL][DOMAIN_NAME]" at bounding box center [160, 191] width 89 height 23
paste input "4cb34d5540b04427bb45d2ed3e3de0cc"
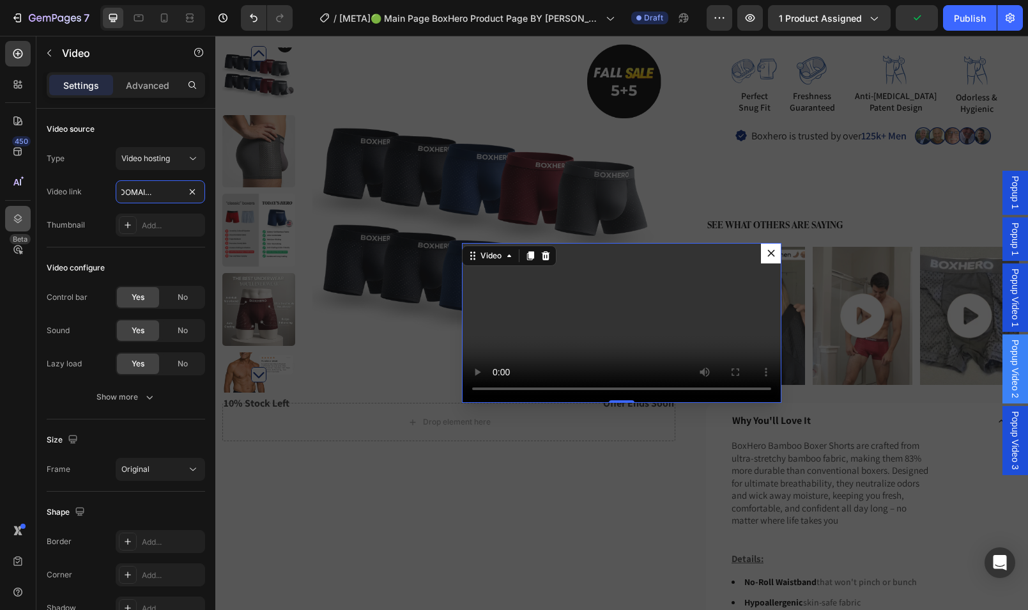
type input "[URL][DOMAIN_NAME]"
click at [1009, 430] on span "Popup Video 3" at bounding box center [1015, 440] width 13 height 59
click at [513, 258] on video "Dialog body" at bounding box center [622, 323] width 320 height 160
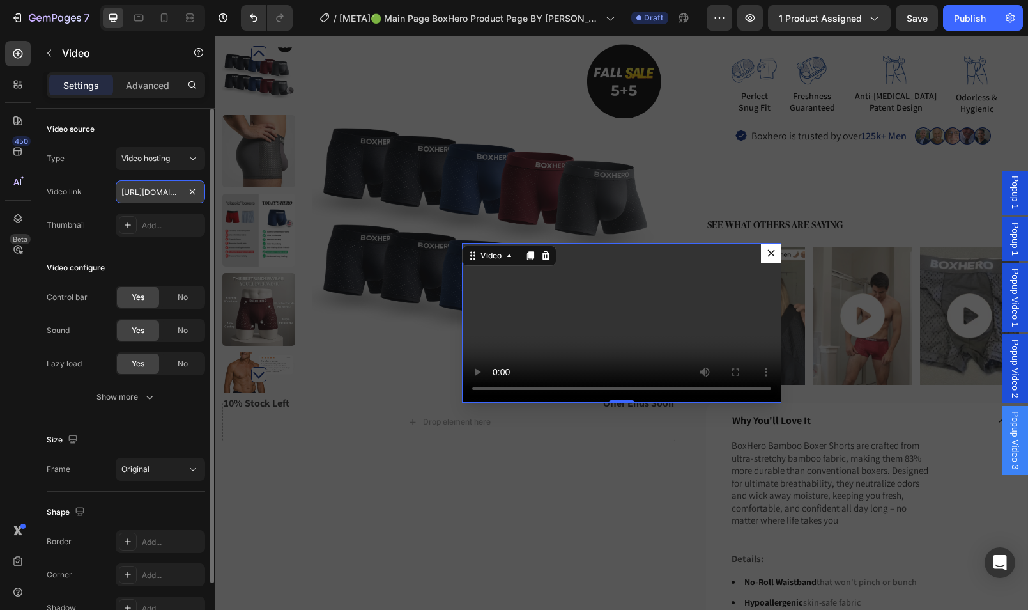
click at [174, 187] on input "[URL][DOMAIN_NAME]" at bounding box center [160, 191] width 89 height 23
type input "[URL][DOMAIN_NAME]"
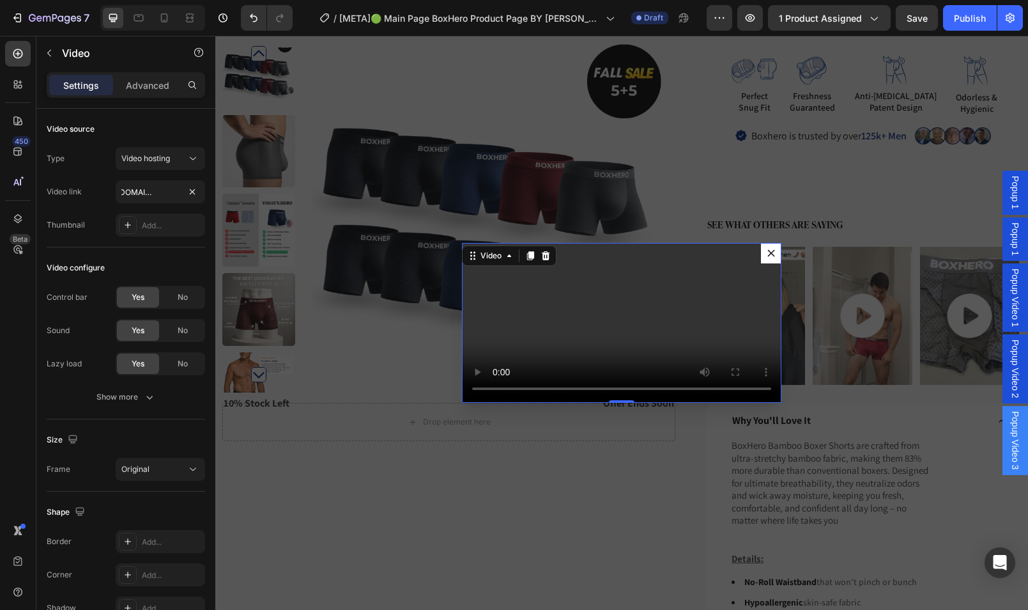
click at [819, 196] on div "Backdrop" at bounding box center [621, 323] width 813 height 574
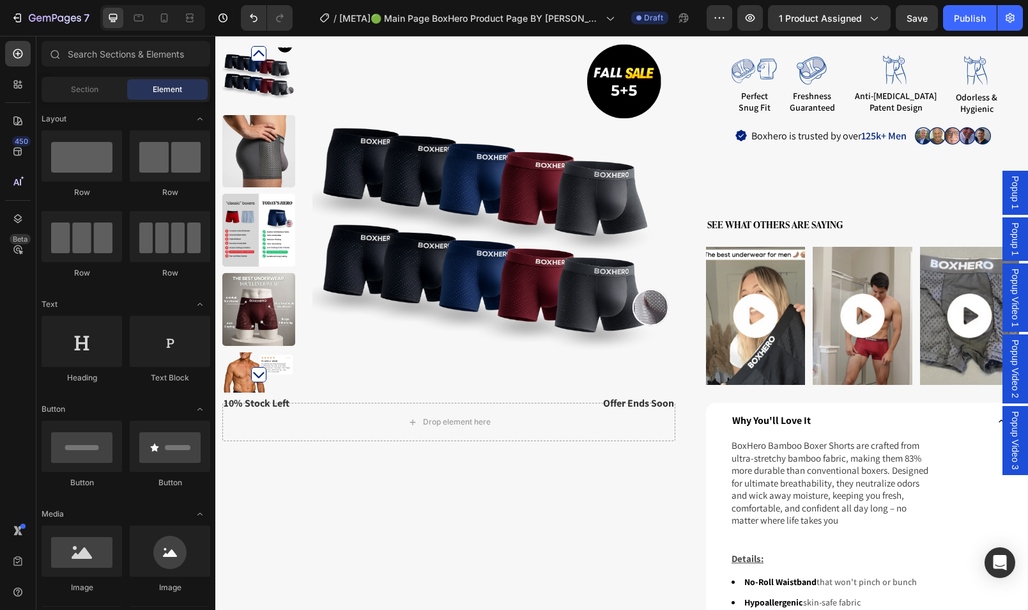
click at [1009, 424] on span "Popup Video 3" at bounding box center [1015, 440] width 13 height 59
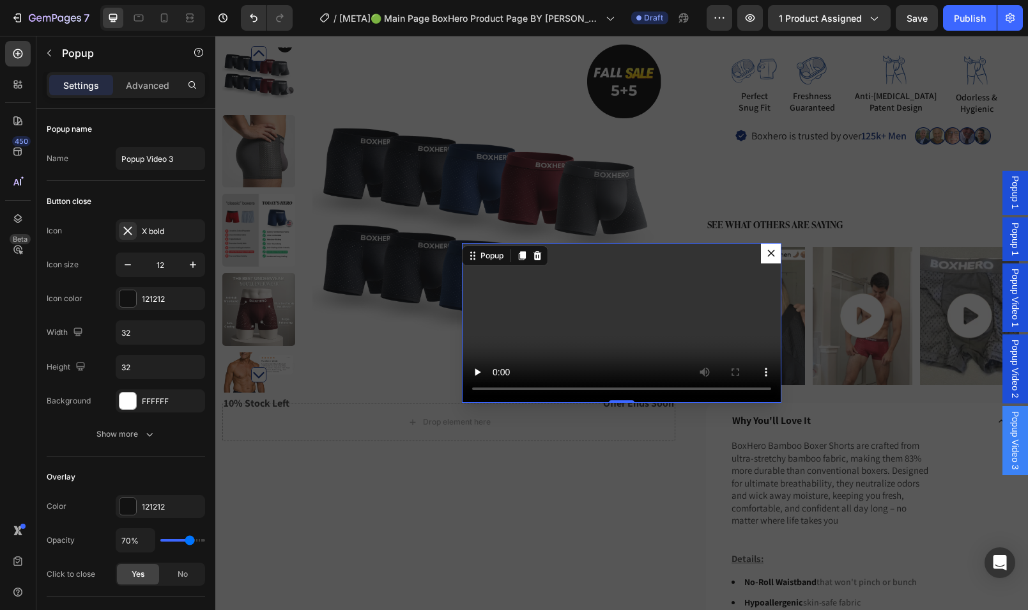
click at [858, 206] on div "Backdrop" at bounding box center [621, 323] width 813 height 574
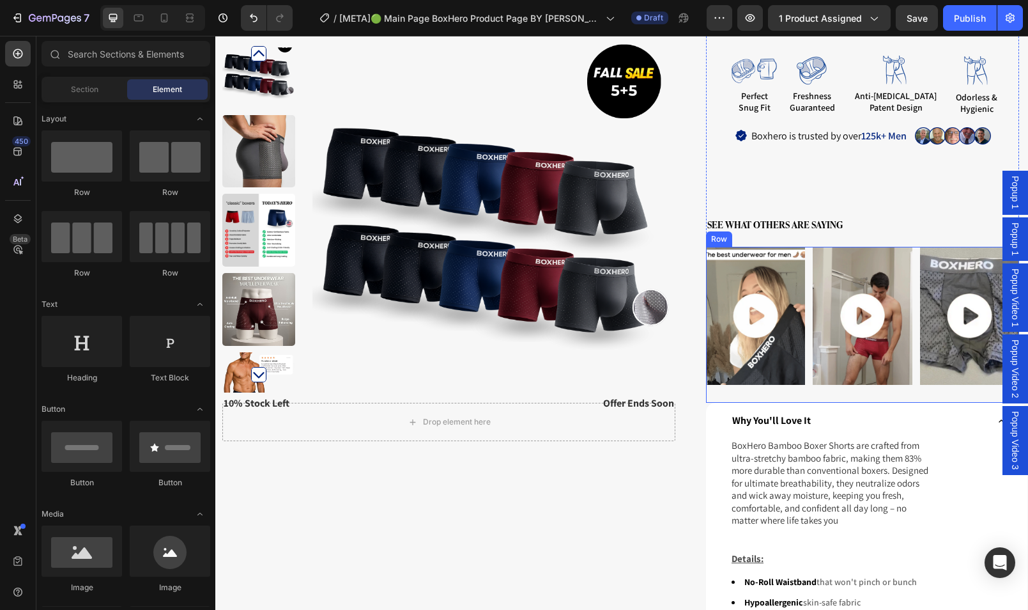
click at [780, 251] on img at bounding box center [755, 316] width 99 height 139
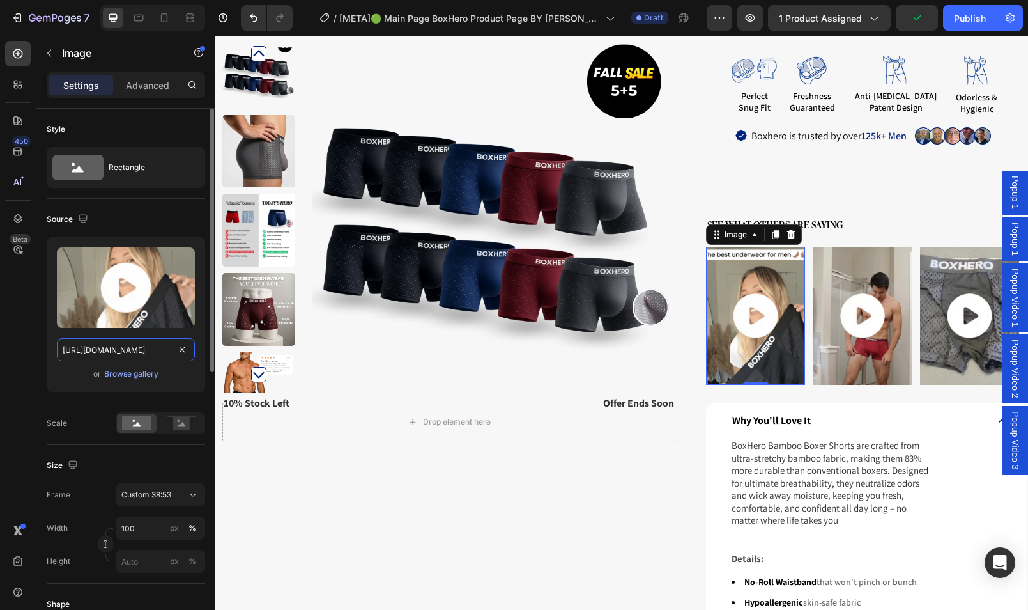
click at [131, 348] on input "[URL][DOMAIN_NAME]" at bounding box center [126, 349] width 138 height 23
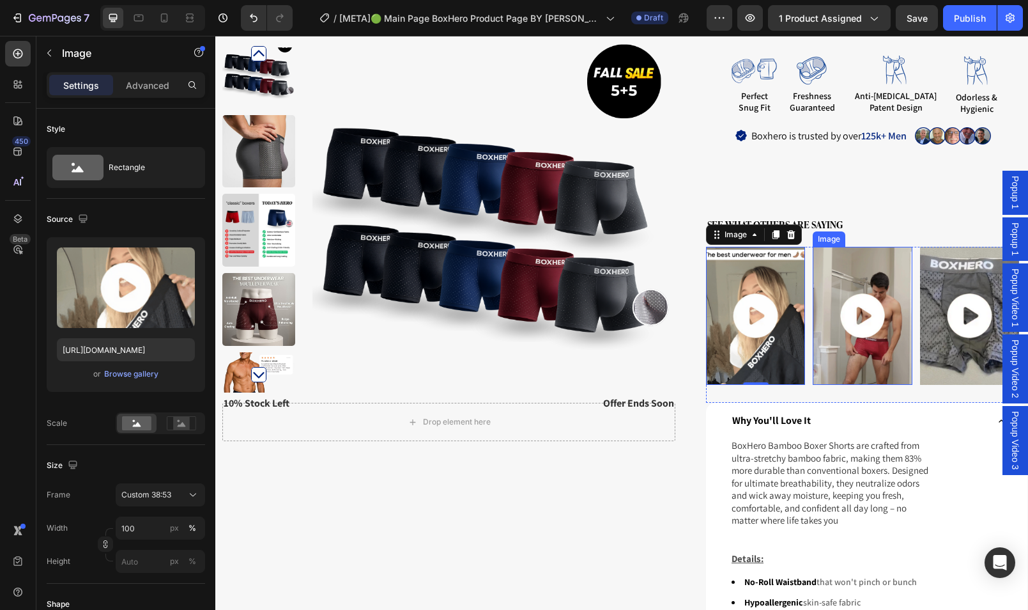
click at [835, 265] on img at bounding box center [862, 316] width 99 height 139
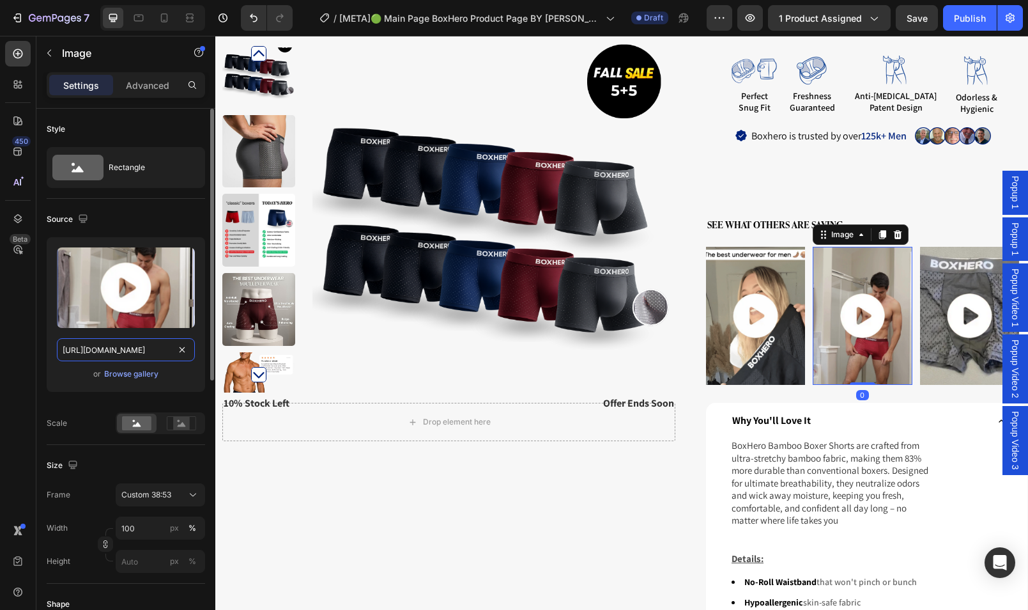
click at [153, 345] on input "[URL][DOMAIN_NAME]" at bounding box center [126, 349] width 138 height 23
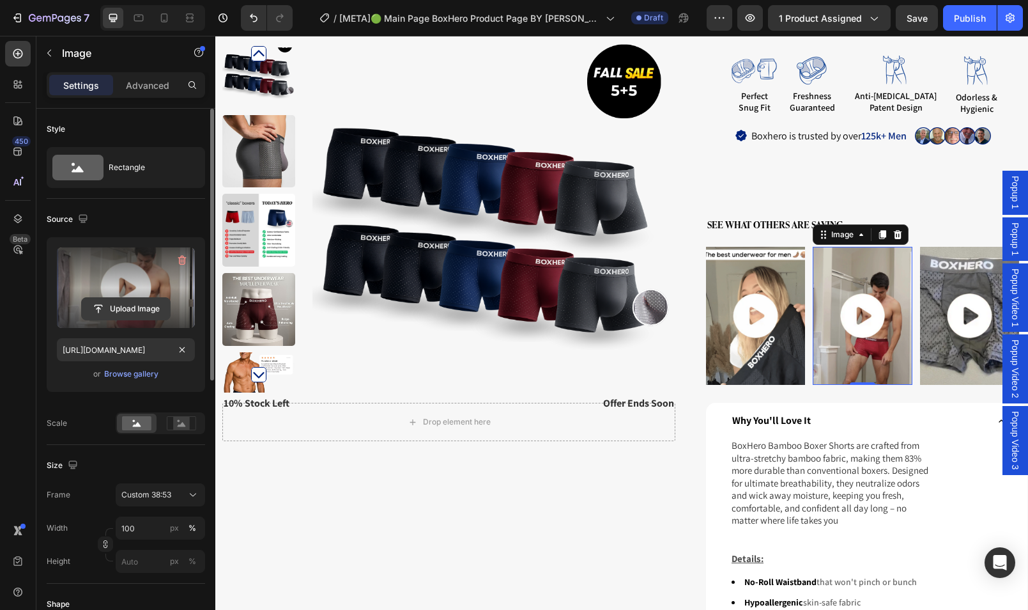
click at [145, 303] on input "file" at bounding box center [126, 309] width 88 height 22
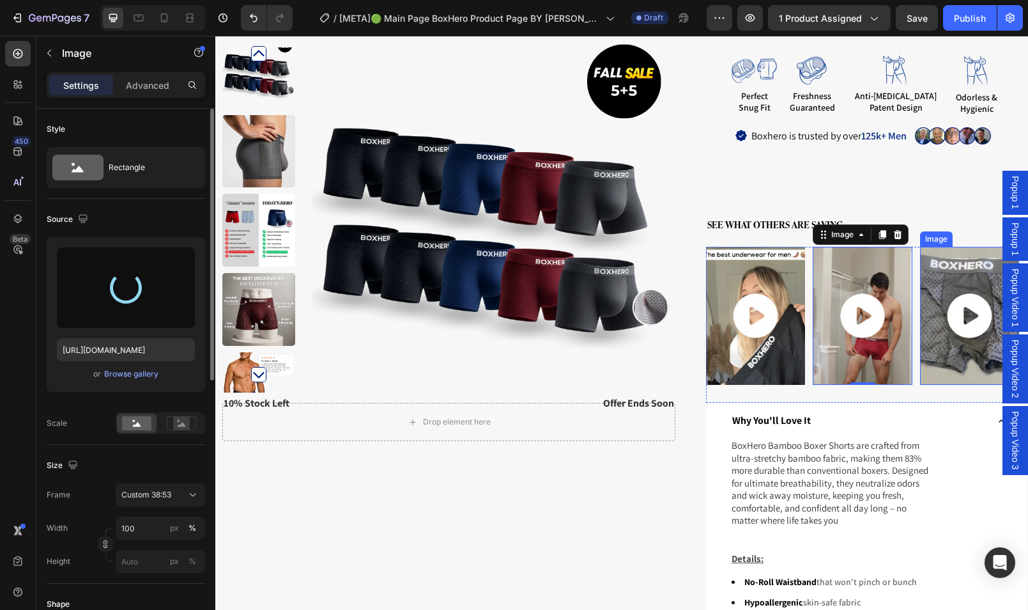
type input "[URL][DOMAIN_NAME]"
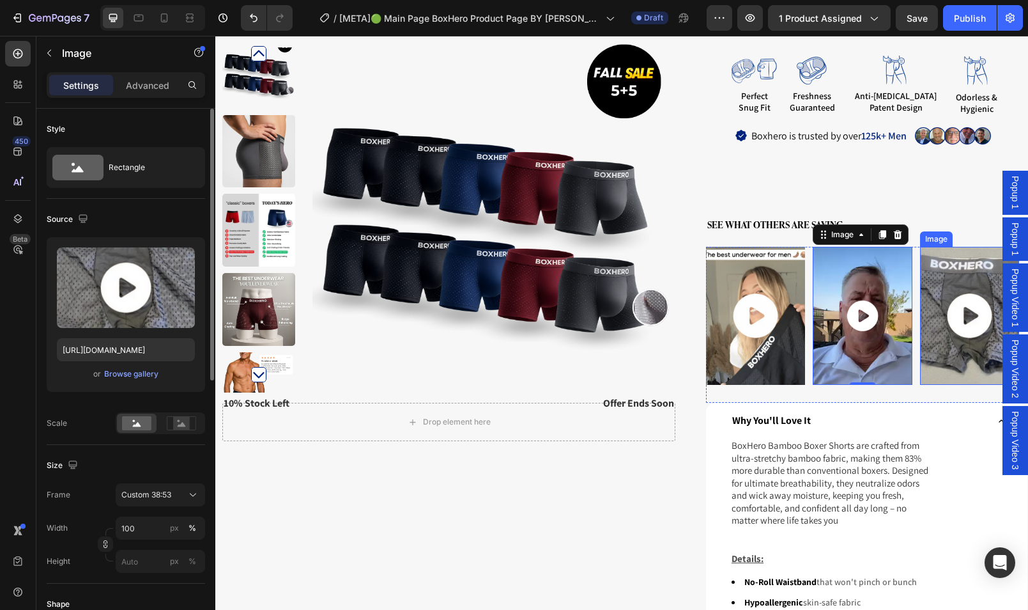
click at [952, 332] on img at bounding box center [969, 316] width 99 height 139
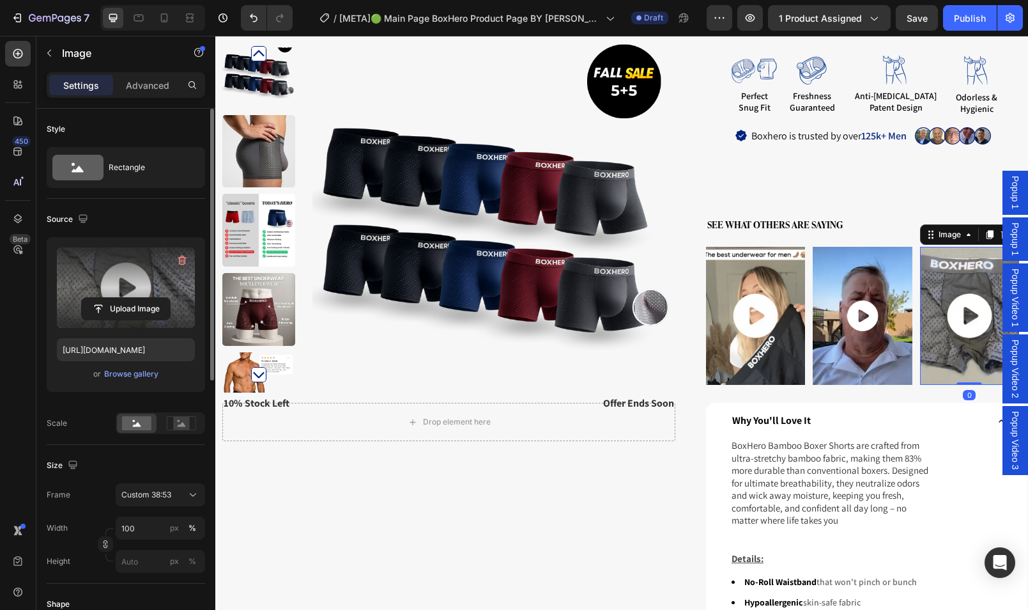
click at [188, 277] on label at bounding box center [126, 287] width 138 height 81
click at [170, 298] on input "file" at bounding box center [126, 309] width 88 height 22
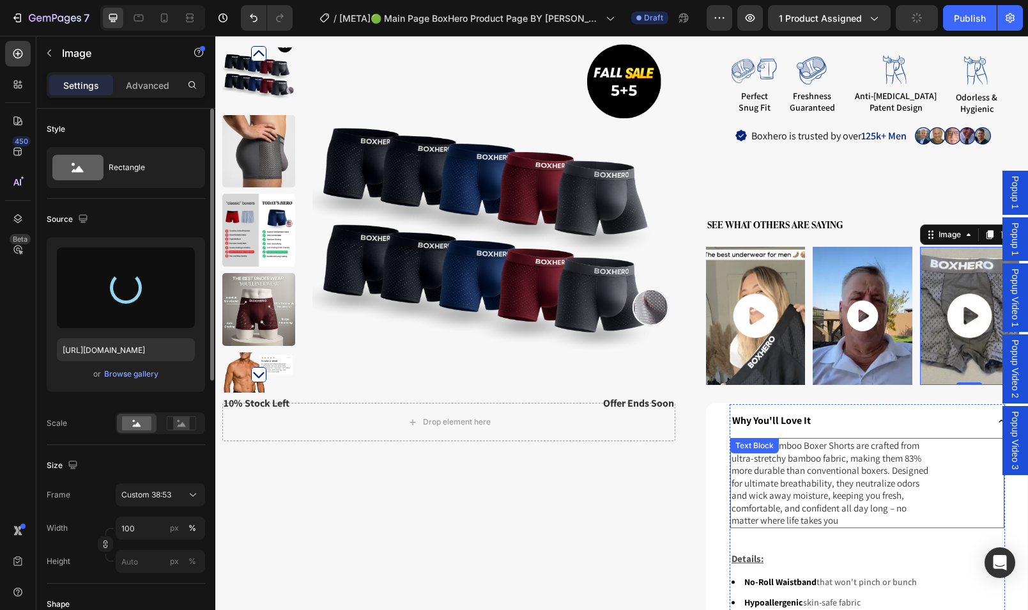
type input "[URL][DOMAIN_NAME]"
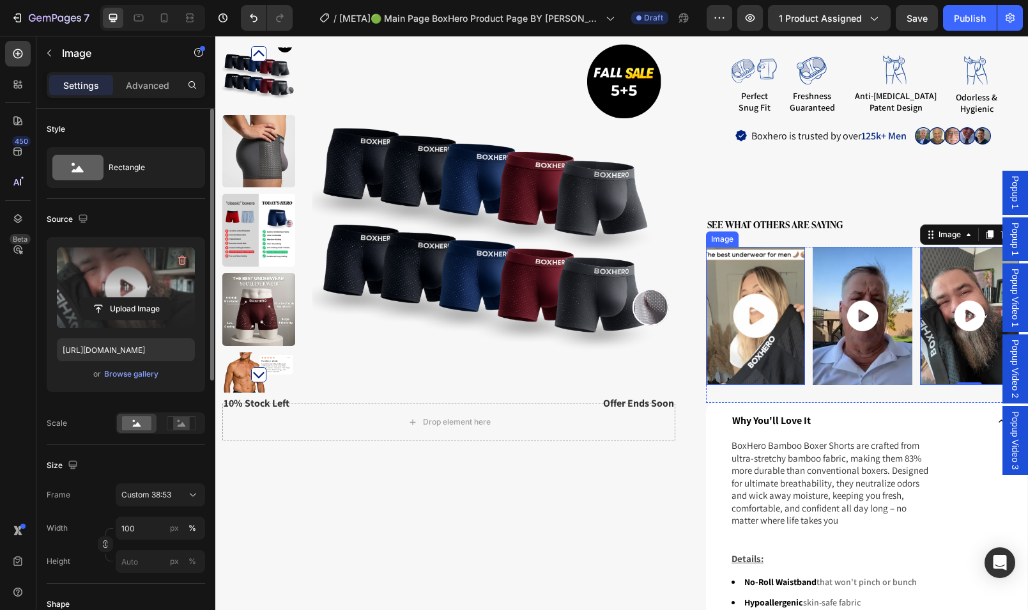
click at [779, 250] on img at bounding box center [755, 316] width 99 height 139
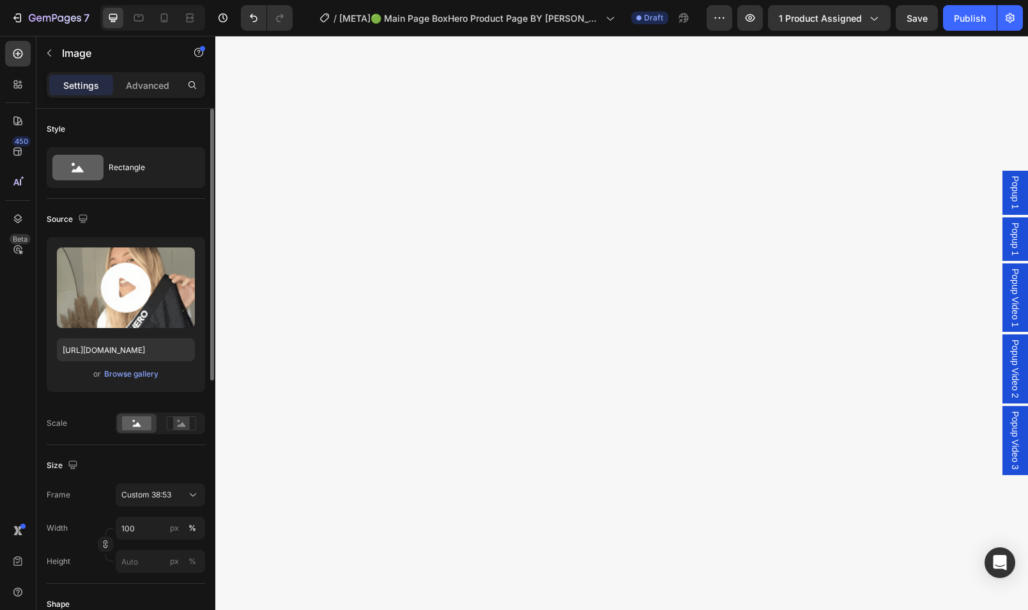
scroll to position [348, 0]
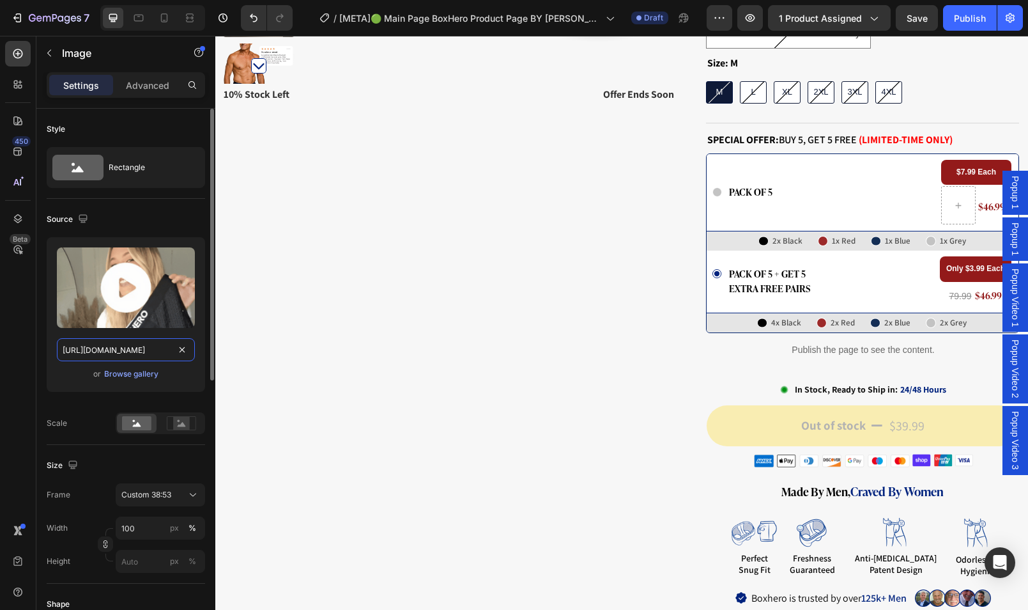
click at [128, 354] on input "[URL][DOMAIN_NAME]" at bounding box center [126, 349] width 138 height 23
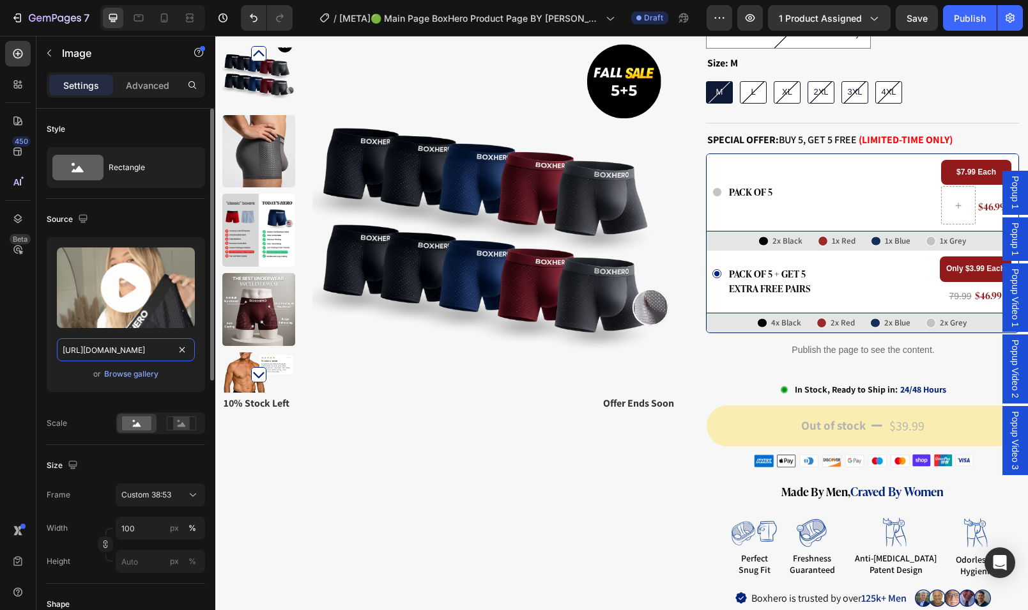
click at [128, 354] on input "[URL][DOMAIN_NAME]" at bounding box center [126, 349] width 138 height 23
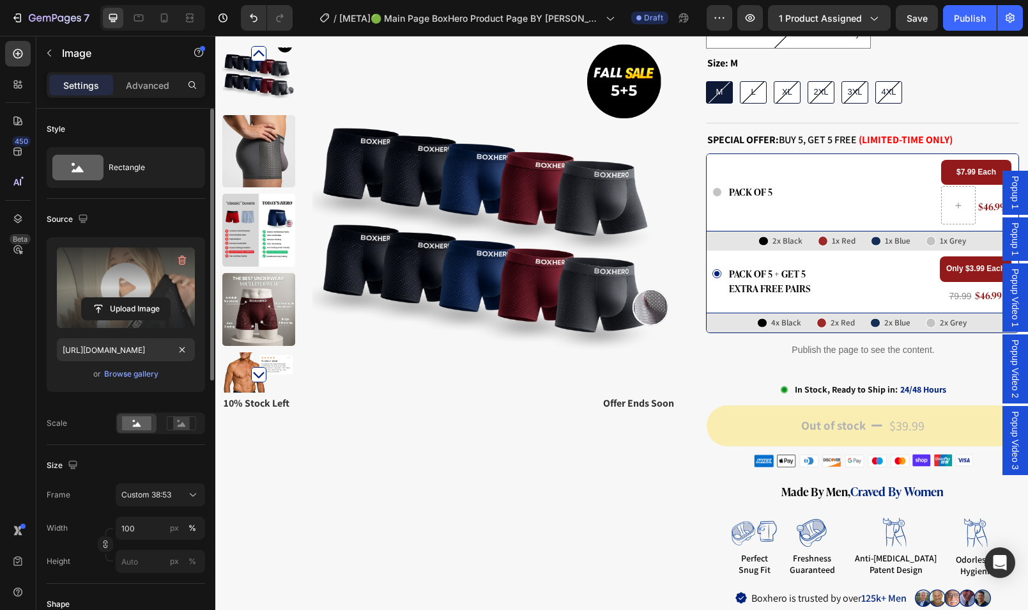
click at [160, 281] on label at bounding box center [126, 287] width 138 height 81
click at [160, 298] on input "file" at bounding box center [126, 309] width 88 height 22
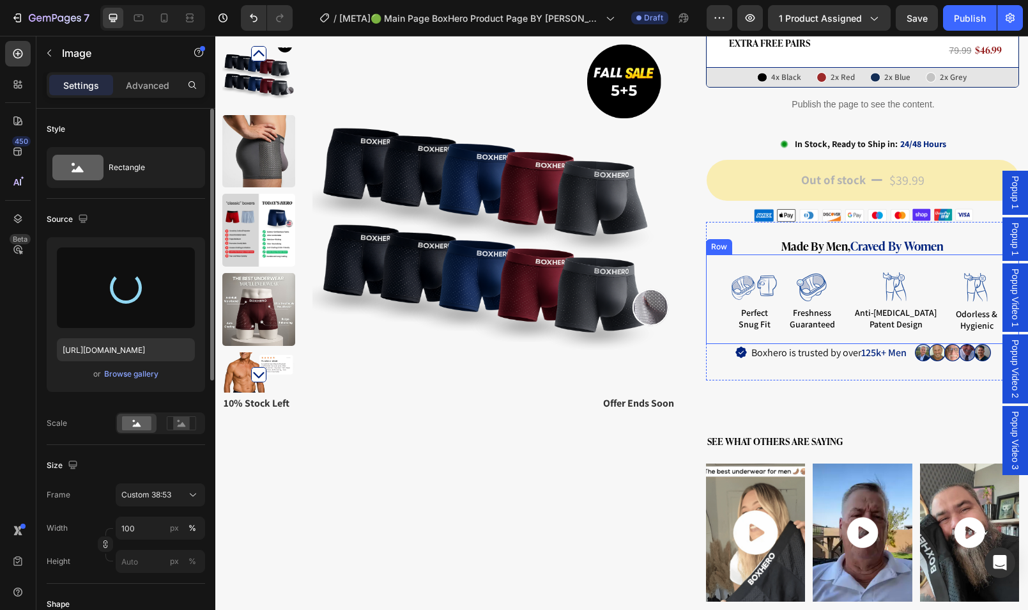
scroll to position [715, 0]
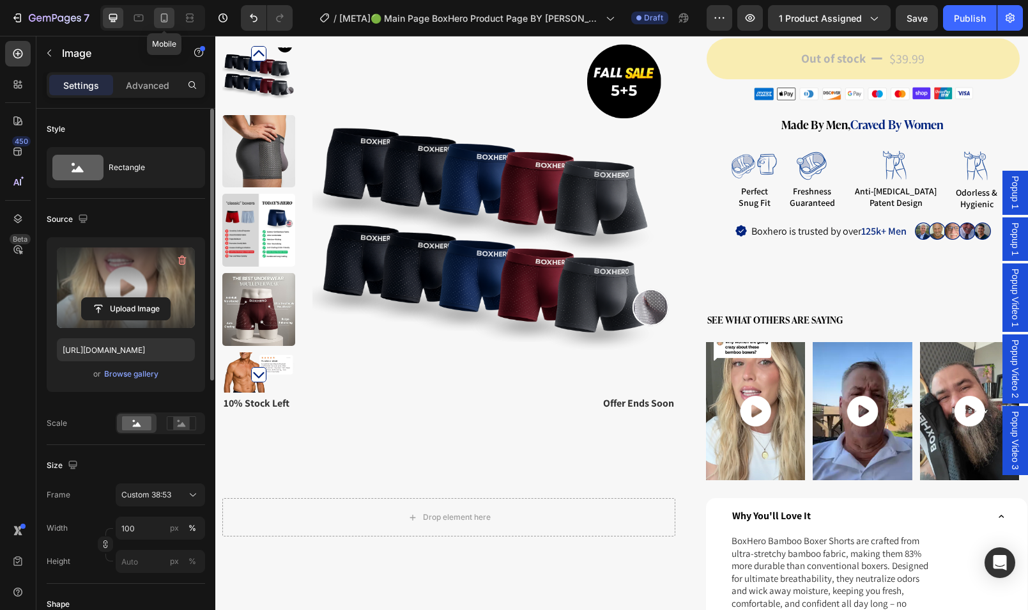
click at [167, 19] on icon at bounding box center [164, 17] width 7 height 9
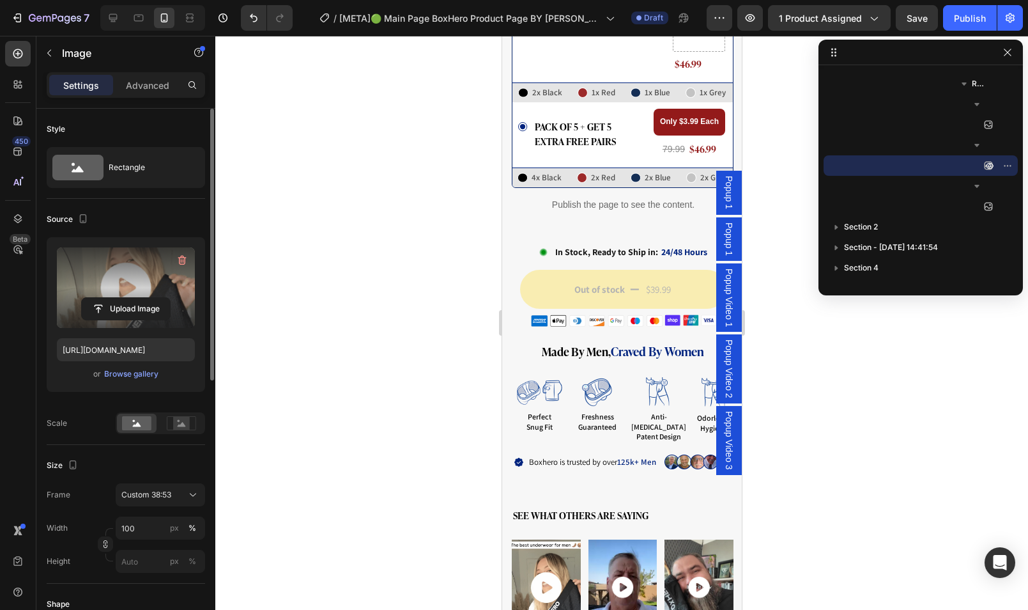
scroll to position [1549, 0]
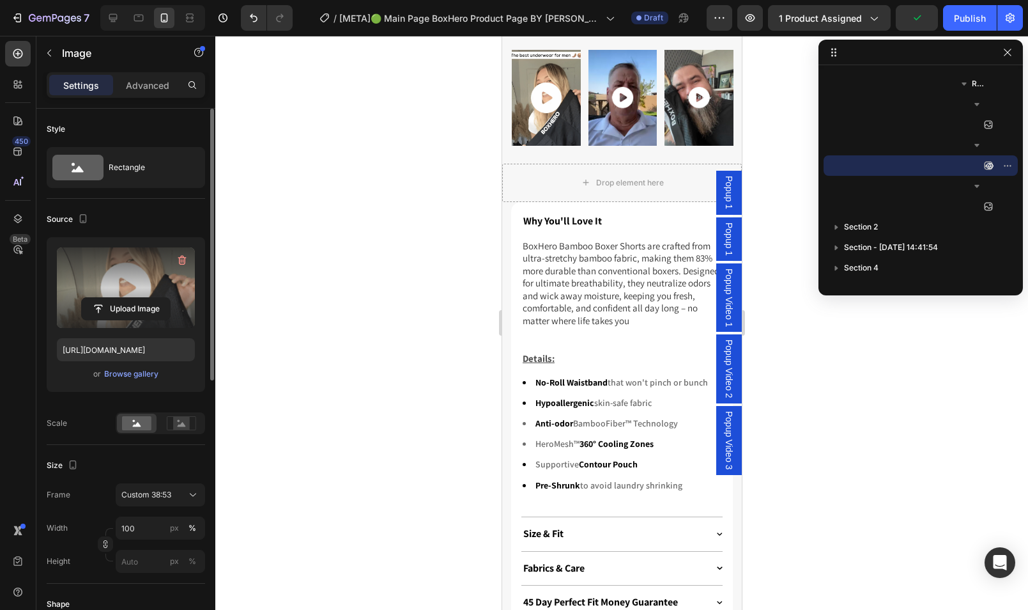
click at [558, 146] on img at bounding box center [545, 98] width 69 height 96
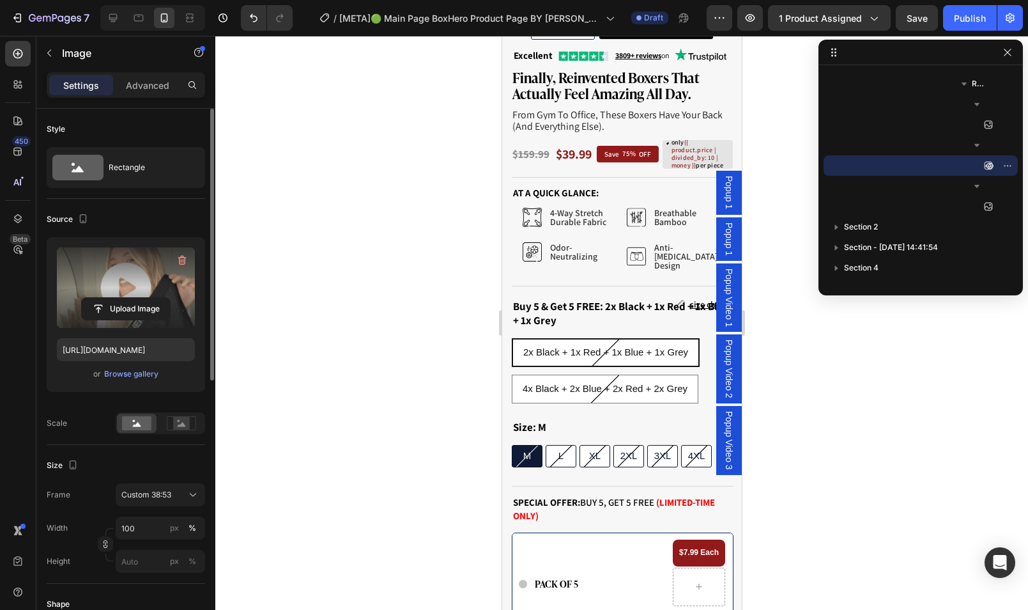
scroll to position [0, 0]
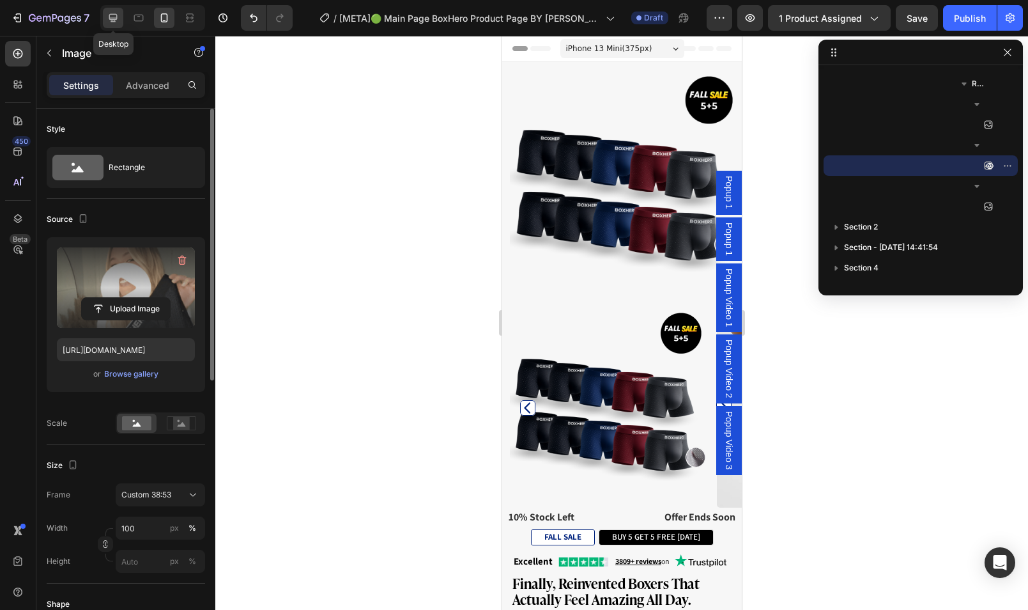
click at [118, 21] on icon at bounding box center [113, 18] width 13 height 13
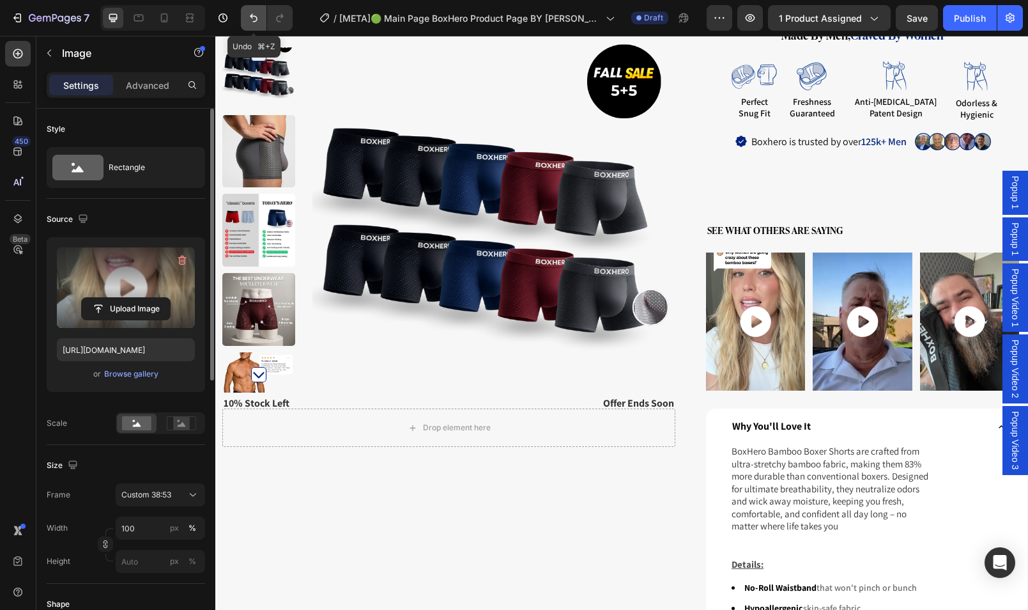
scroll to position [961, 0]
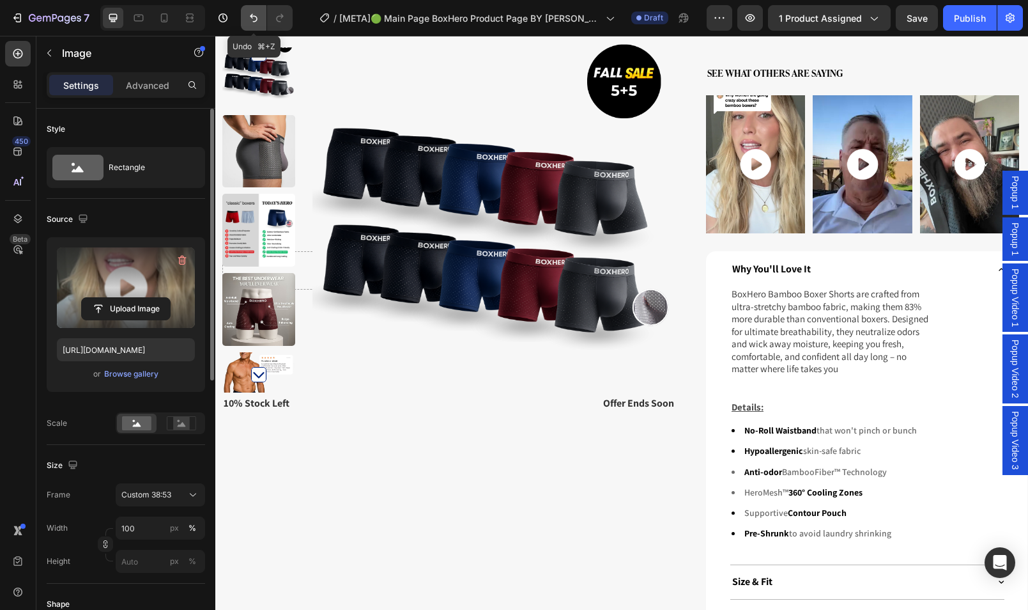
click at [249, 17] on icon "Undo/Redo" at bounding box center [253, 18] width 13 height 13
click at [250, 18] on icon "Undo/Redo" at bounding box center [253, 18] width 13 height 13
type input "[URL][DOMAIN_NAME]"
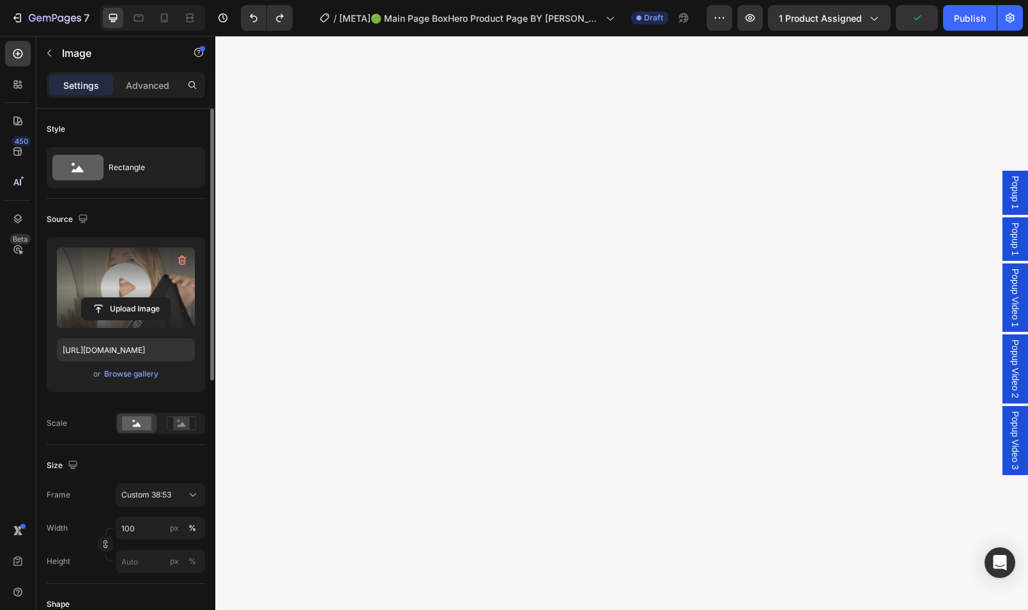
scroll to position [0, 0]
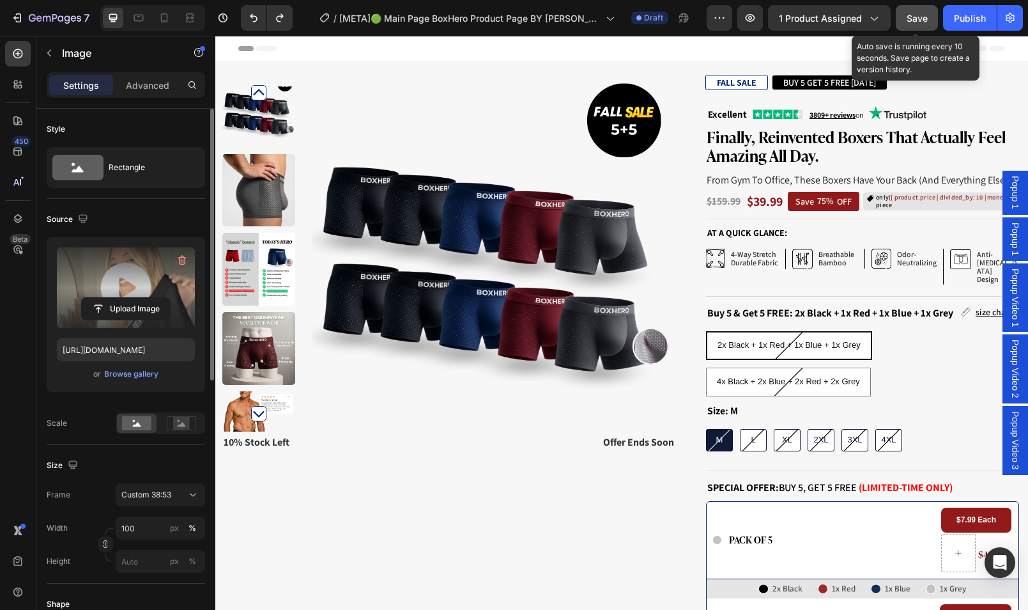
click at [927, 17] on span "Save" at bounding box center [917, 18] width 21 height 11
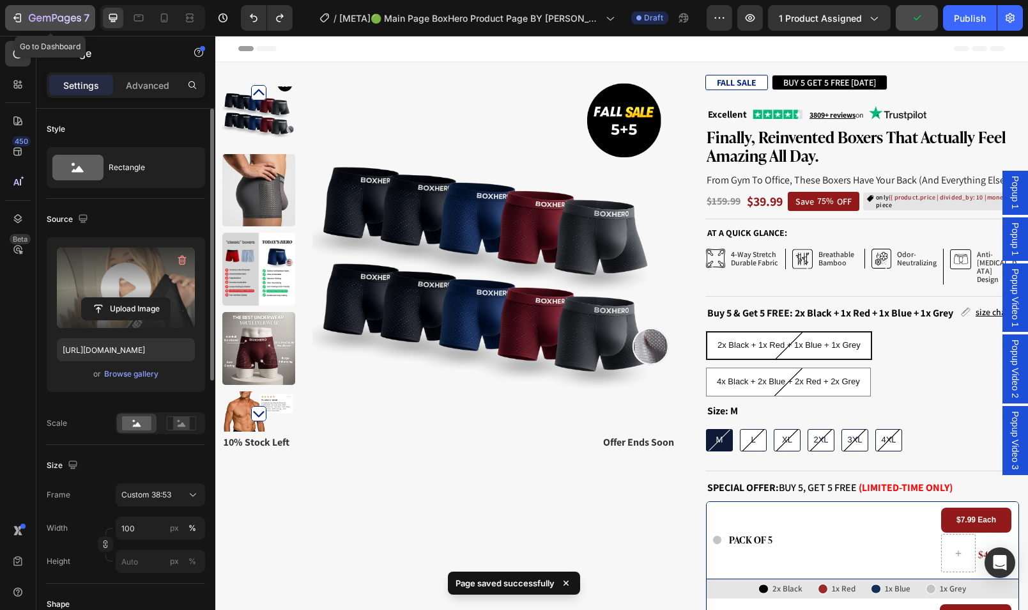
click at [59, 8] on button "7" at bounding box center [50, 18] width 90 height 26
